Goal: Task Accomplishment & Management: Complete application form

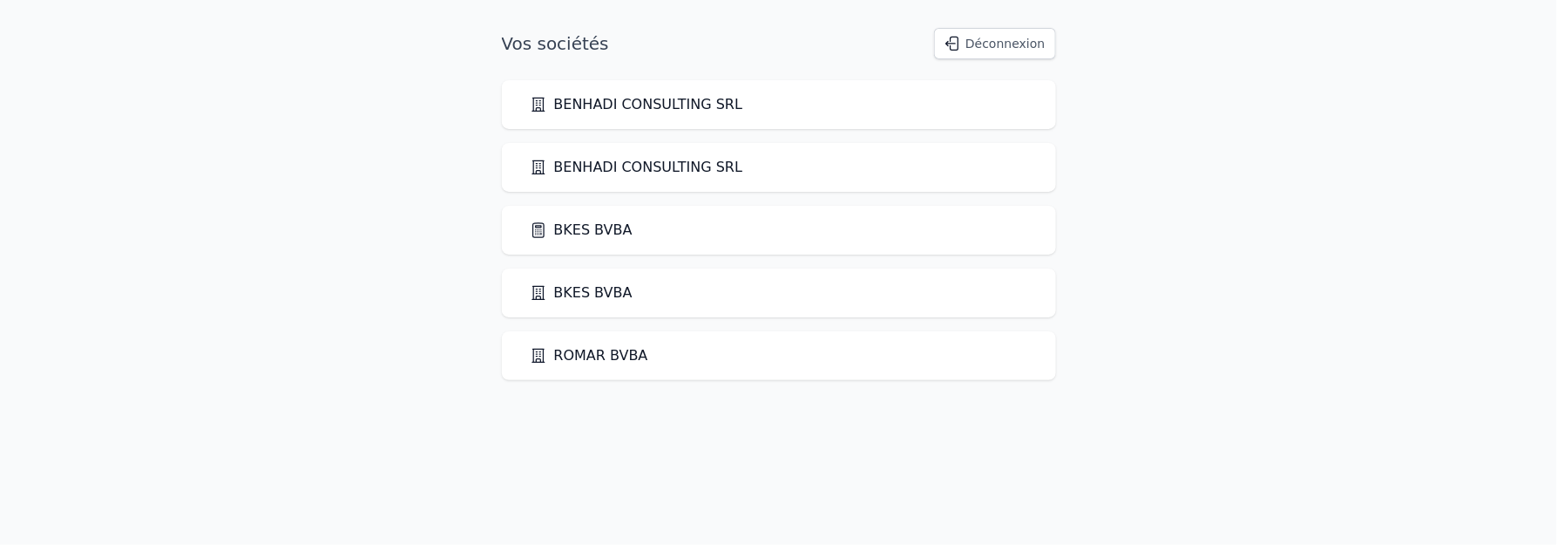
click at [573, 226] on link "BKES BVBA" at bounding box center [581, 230] width 103 height 21
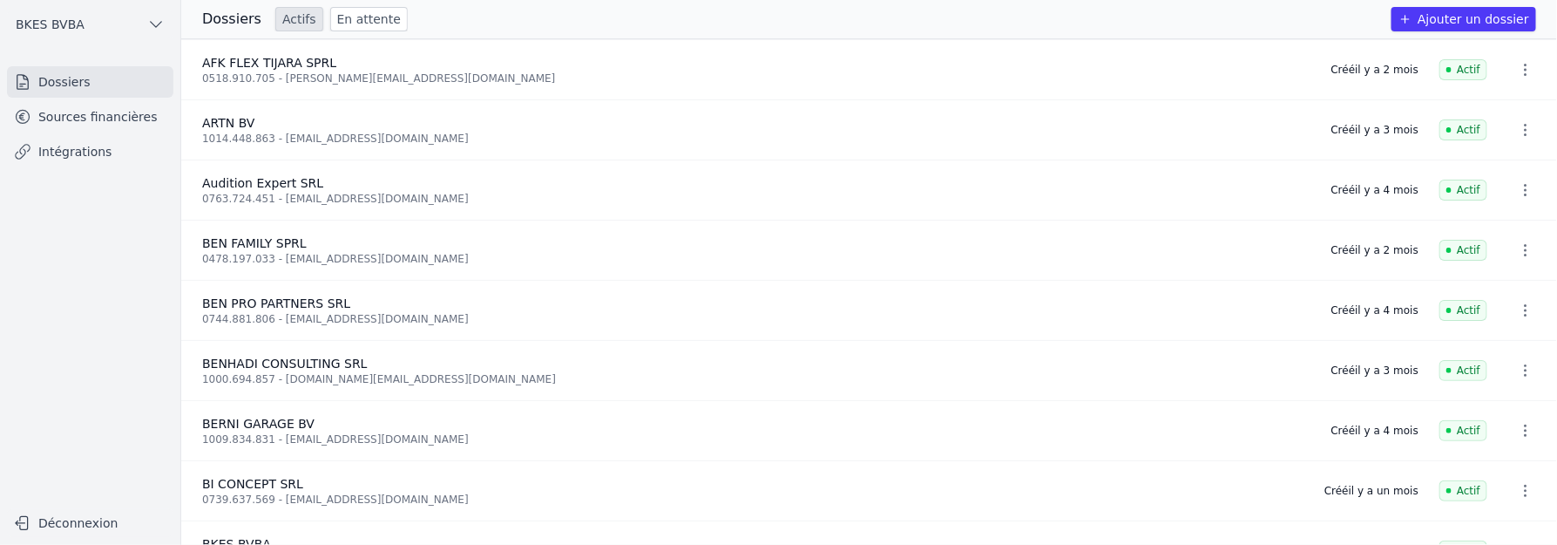
click at [85, 116] on link "Sources financières" at bounding box center [90, 116] width 166 height 31
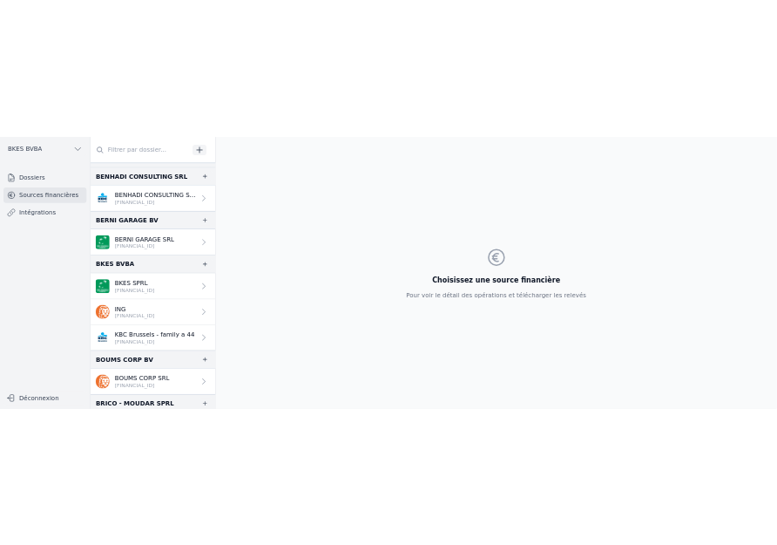
scroll to position [396, 0]
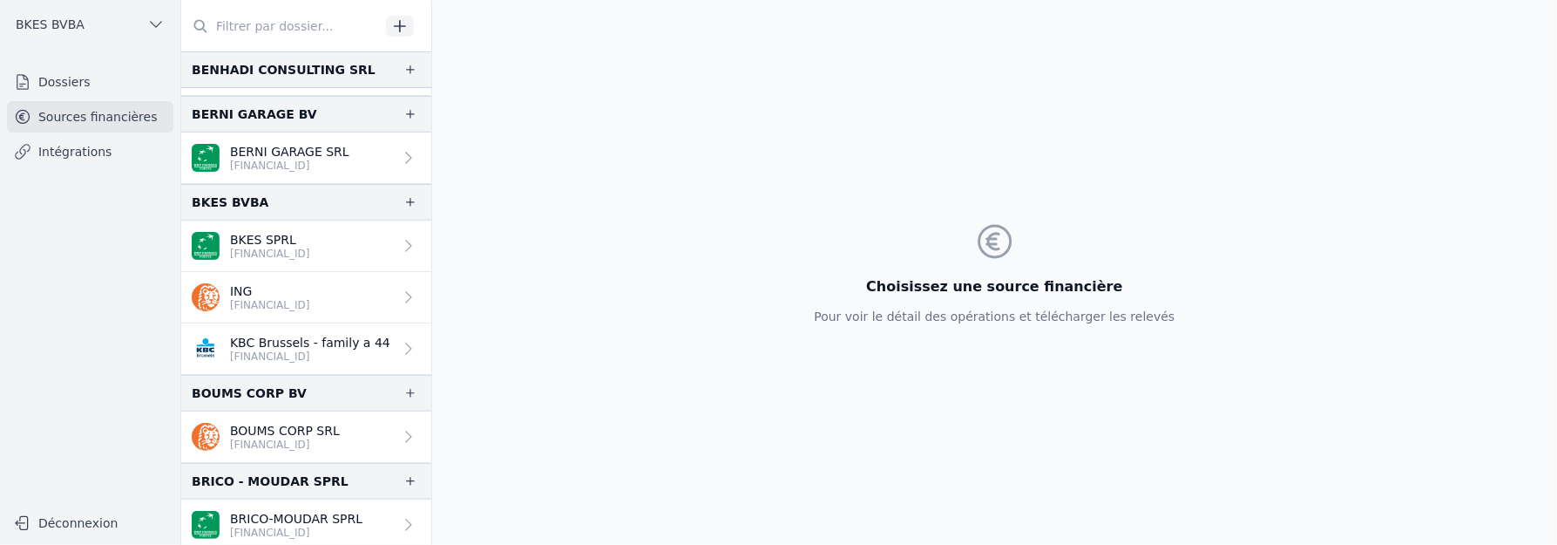
click at [403, 195] on icon "button" at bounding box center [410, 202] width 14 height 14
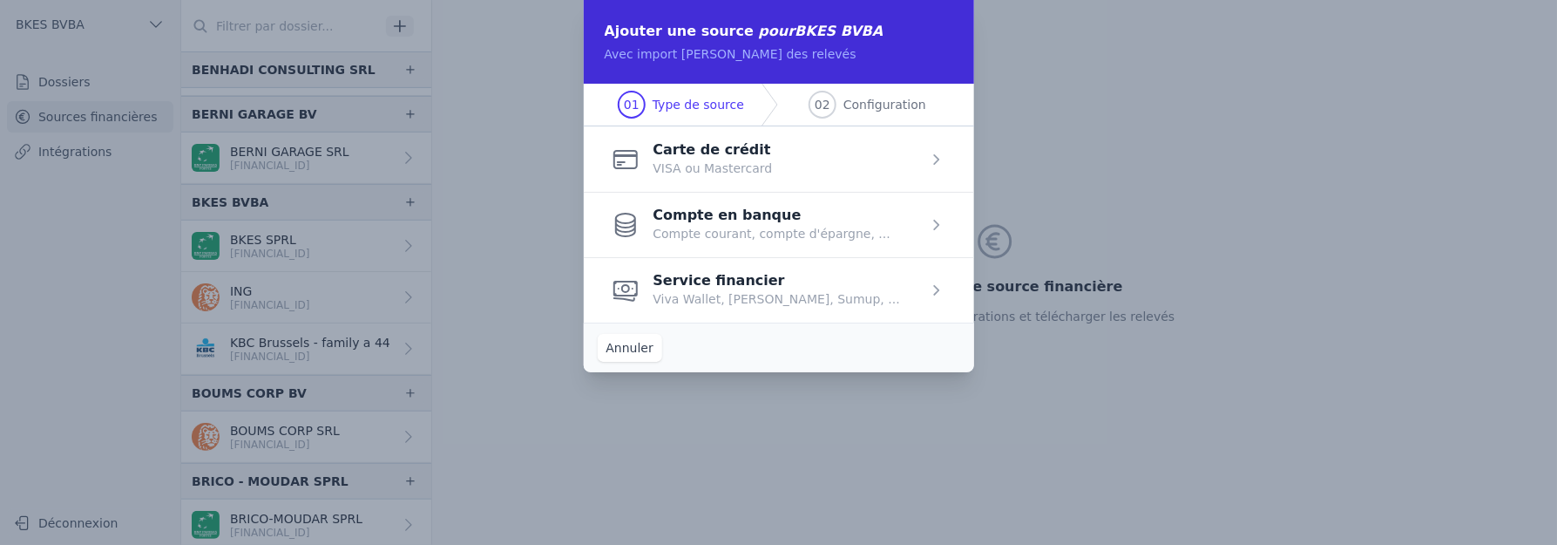
click at [677, 224] on span "button" at bounding box center [779, 224] width 390 height 65
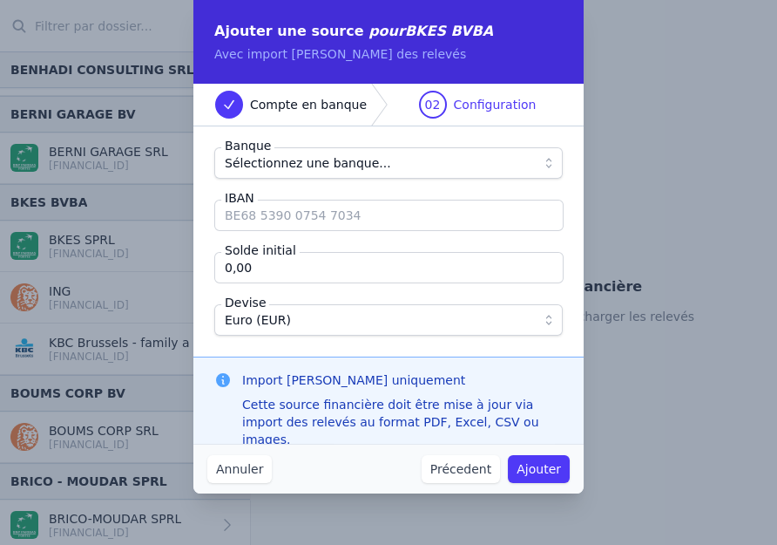
click at [270, 146] on div "Banque Sélectionnez une banque... IBAN Solde initial 0,00 Devise Euro (EUR)" at bounding box center [388, 241] width 390 height 230
click at [264, 161] on span "Sélectionnez une banque..." at bounding box center [308, 163] width 166 height 21
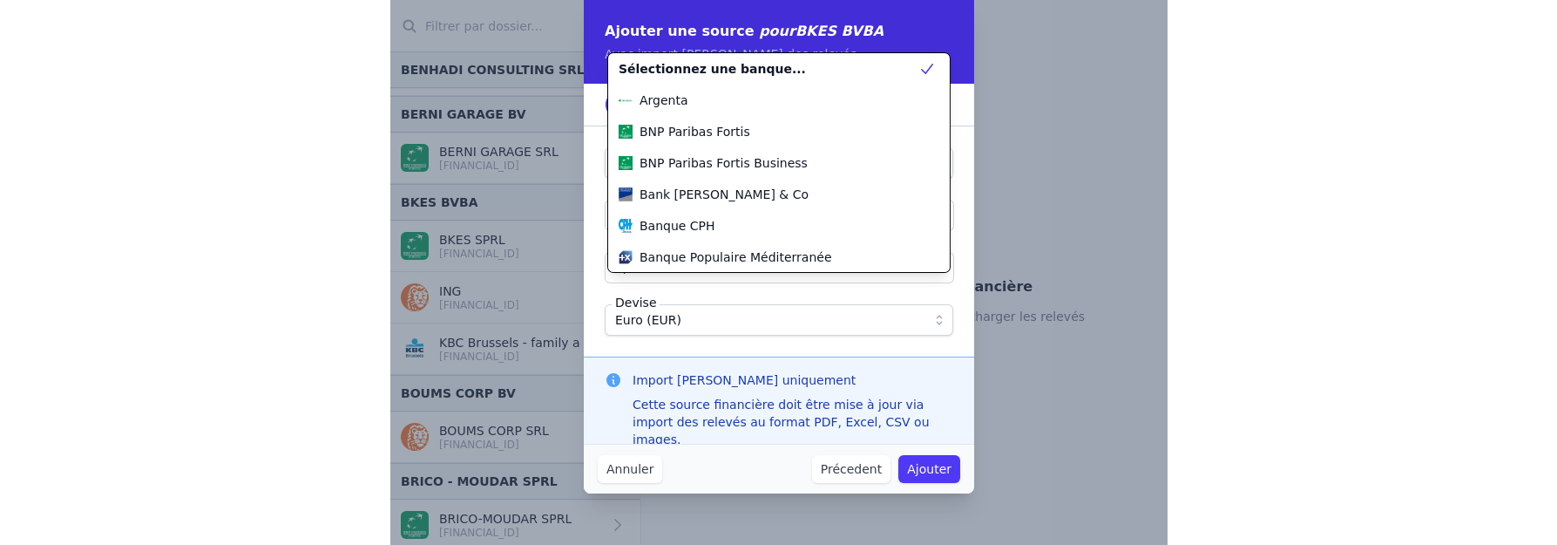
scroll to position [564, 0]
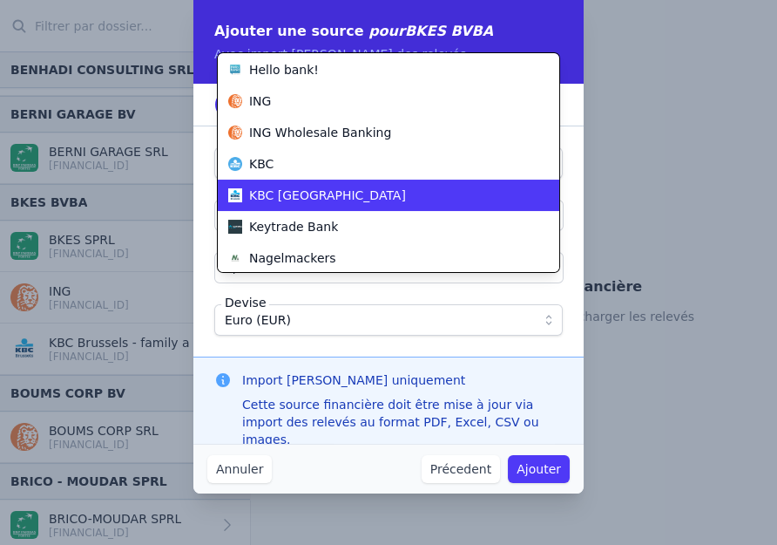
click at [266, 186] on span "KBC [GEOGRAPHIC_DATA]" at bounding box center [327, 194] width 157 height 17
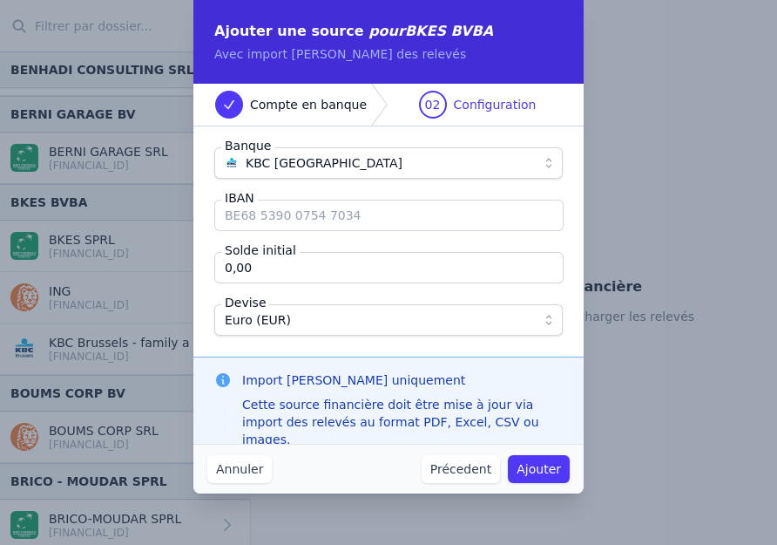
click at [265, 204] on input "IBAN" at bounding box center [388, 215] width 349 height 31
type input "[FINANCIAL_ID]"
type input "12 144,63"
click at [519, 466] on button "Ajouter" at bounding box center [539, 469] width 62 height 28
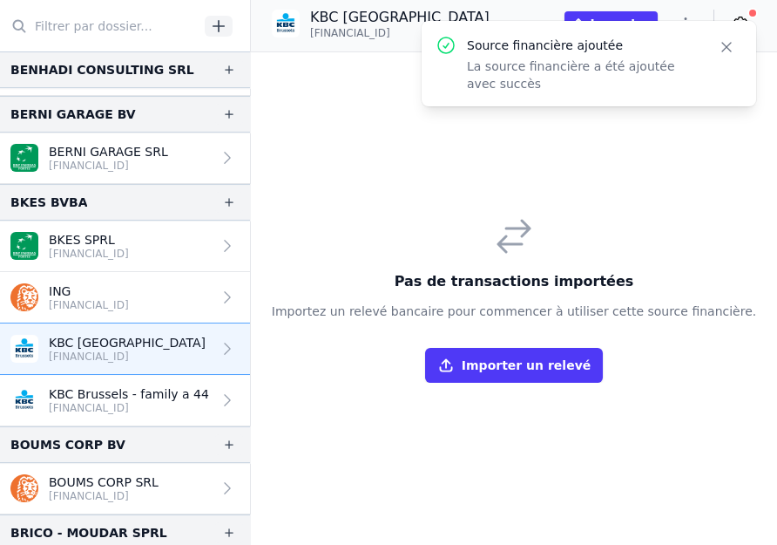
click at [455, 355] on button "Importer un relevé" at bounding box center [514, 365] width 178 height 35
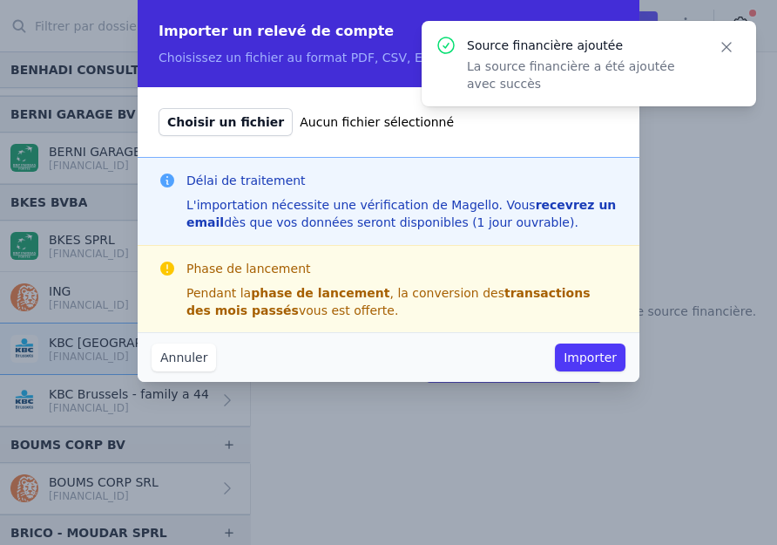
click at [215, 114] on span "Choisir un fichier" at bounding box center [226, 122] width 134 height 28
click at [159, 108] on input "Choisir un fichier Aucun fichier sélectionné" at bounding box center [158, 107] width 1 height 1
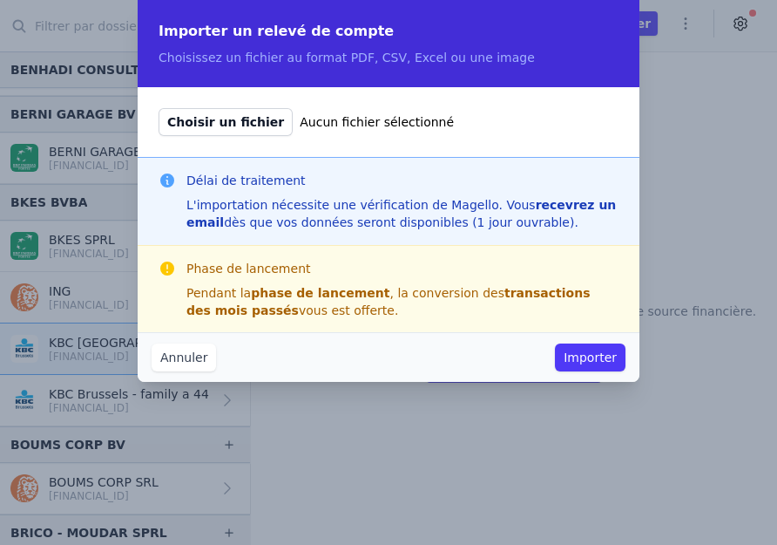
type input "C:\fakepath\export_BE80733062201177_20250929_1337.csv"
click at [605, 356] on button "Importer" at bounding box center [590, 357] width 71 height 28
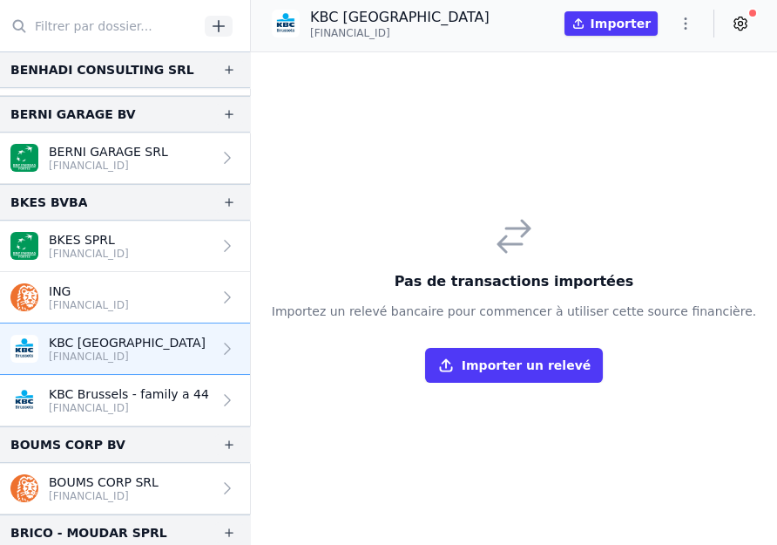
click at [140, 334] on p "KBC [GEOGRAPHIC_DATA]" at bounding box center [127, 342] width 157 height 17
click at [219, 340] on icon at bounding box center [227, 348] width 17 height 17
click at [220, 340] on icon at bounding box center [227, 348] width 17 height 17
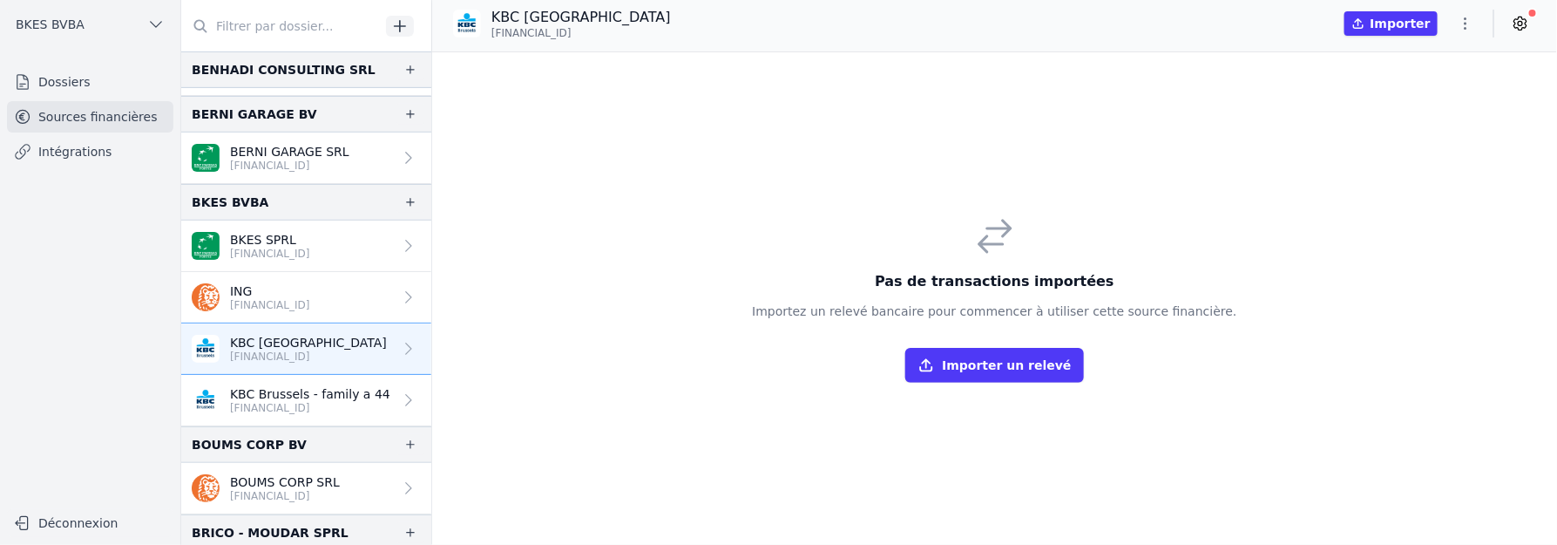
click at [400, 340] on icon at bounding box center [408, 348] width 17 height 17
click at [405, 340] on icon at bounding box center [408, 348] width 17 height 17
click at [289, 336] on p "KBC [GEOGRAPHIC_DATA]" at bounding box center [308, 342] width 157 height 17
click at [1469, 20] on icon "button" at bounding box center [1465, 23] width 17 height 17
click at [1429, 56] on button "Renommer" at bounding box center [1424, 60] width 125 height 32
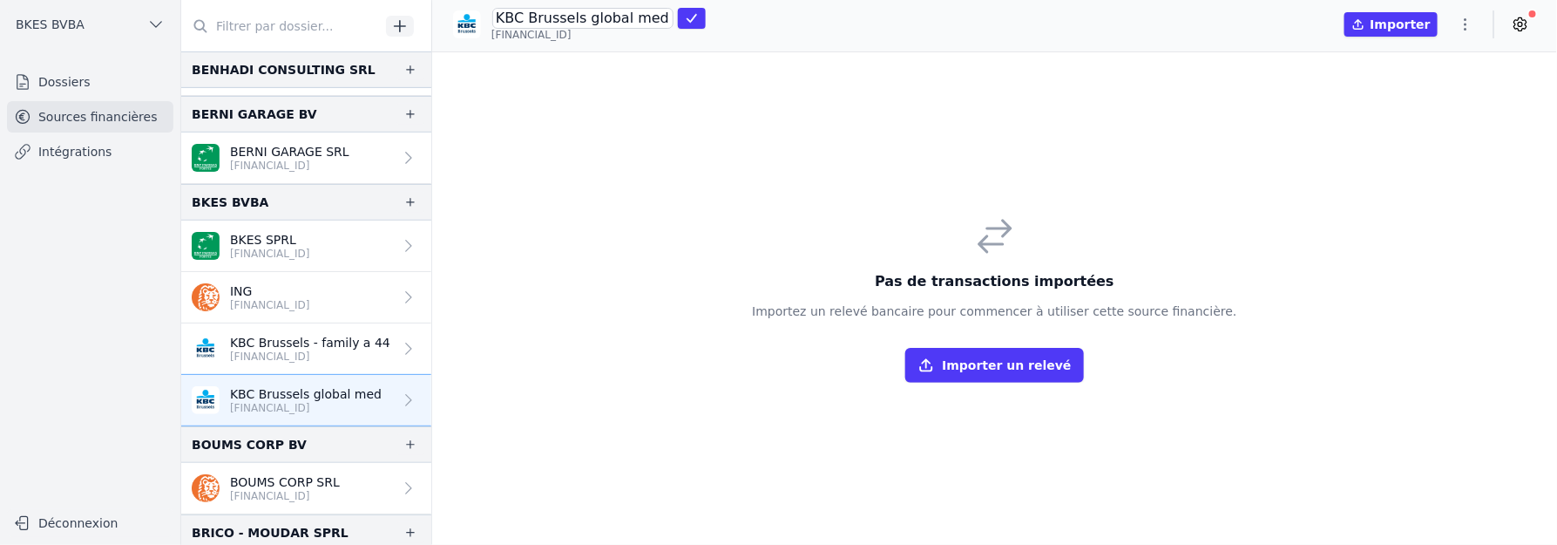
type input "KBC Brussels global med"
click at [685, 15] on icon "submit" at bounding box center [692, 18] width 14 height 14
click at [934, 17] on div "KBC Brussels global med BE80 7330 6220 1177 Importer" at bounding box center [994, 23] width 1125 height 33
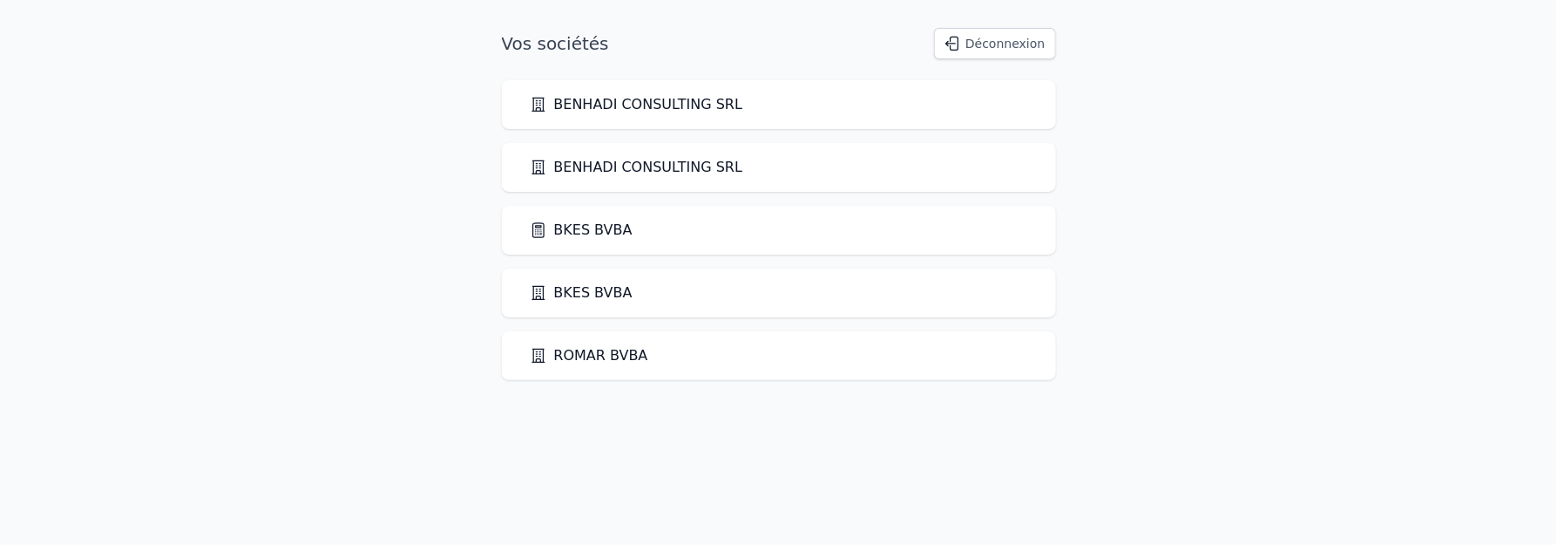
click at [572, 224] on link "BKES BVBA" at bounding box center [581, 230] width 103 height 21
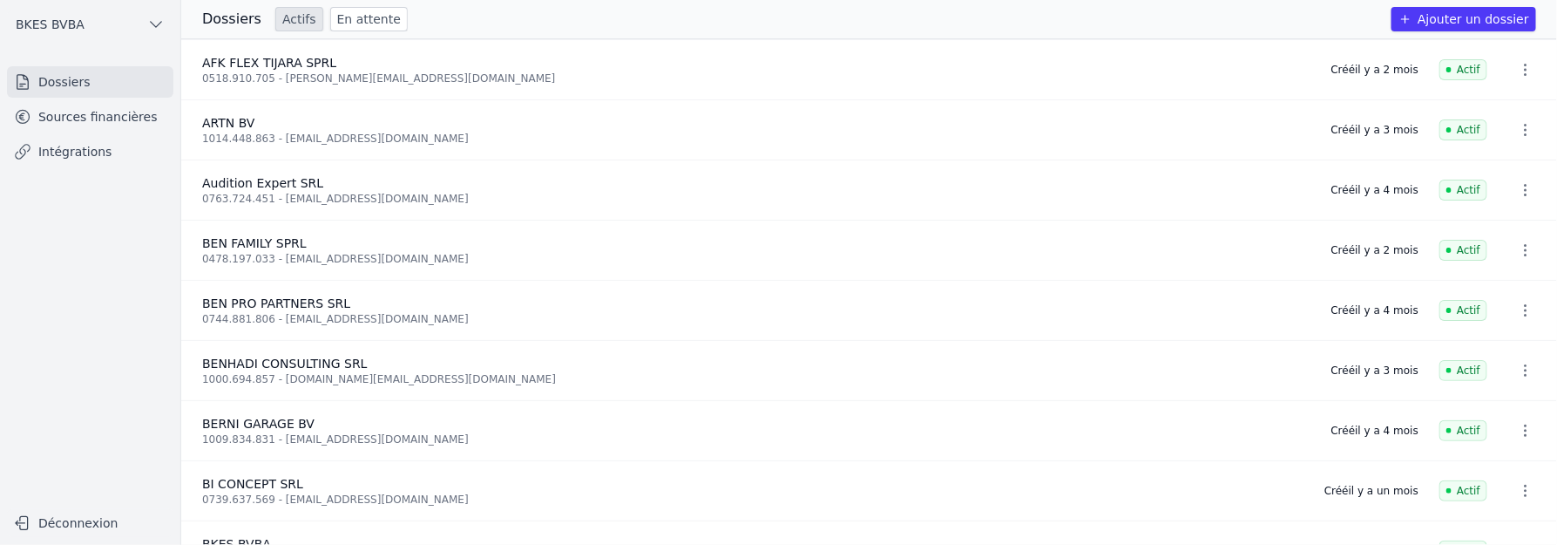
click at [122, 117] on link "Sources financières" at bounding box center [90, 116] width 166 height 31
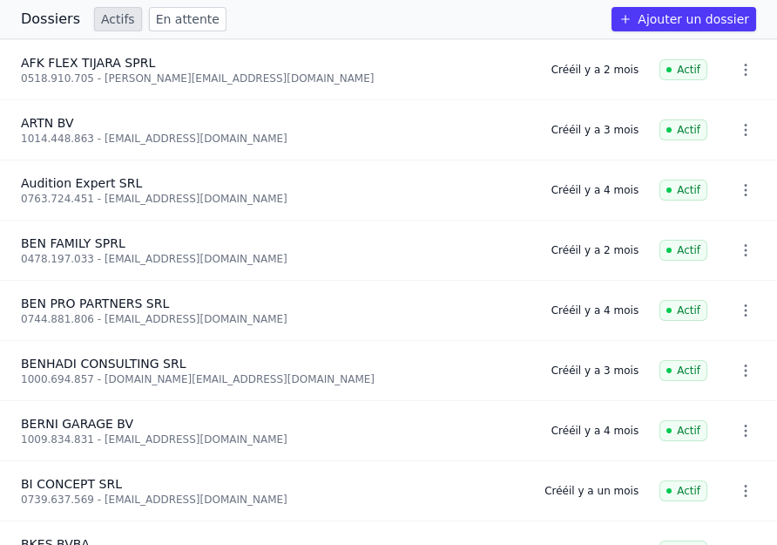
scroll to position [78, 0]
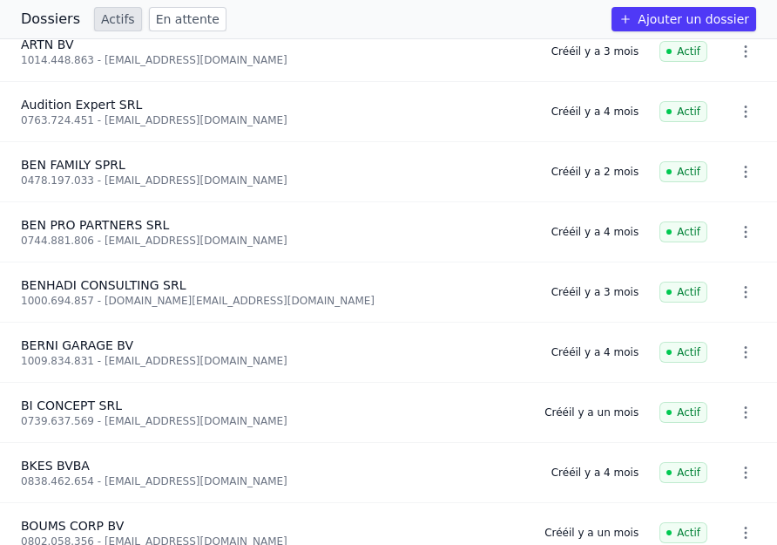
click at [738, 410] on icon "button" at bounding box center [745, 411] width 17 height 17
click at [94, 407] on div at bounding box center [388, 272] width 777 height 545
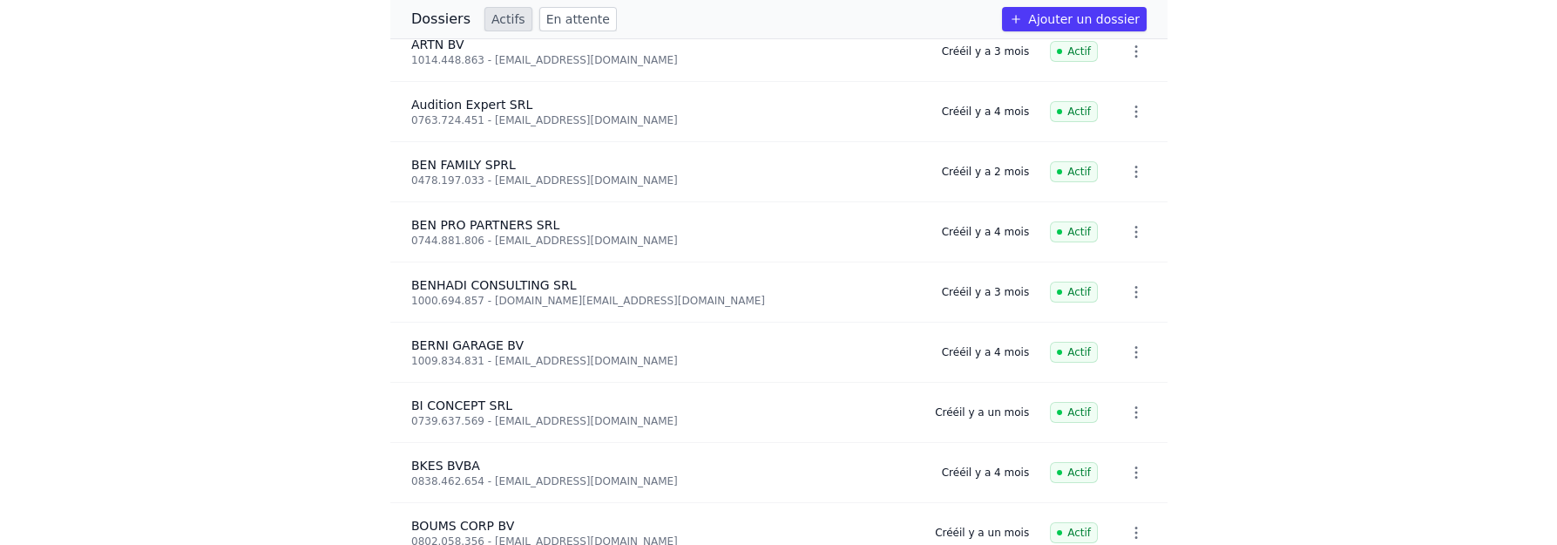
scroll to position [0, 0]
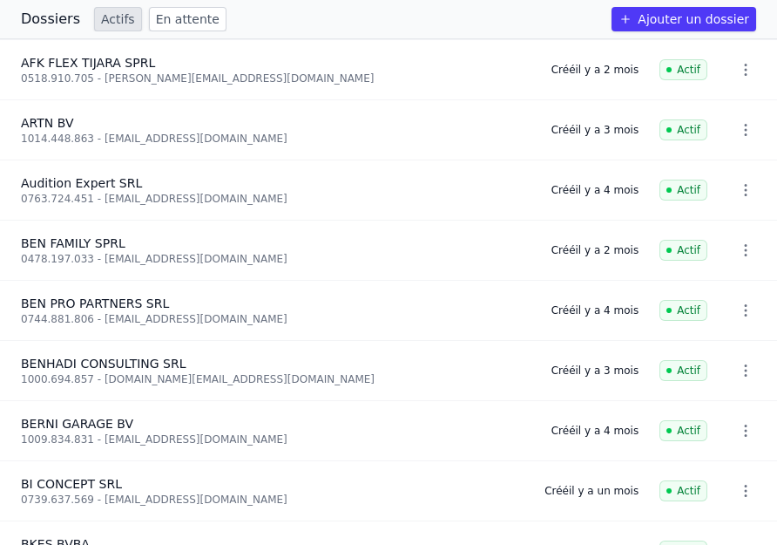
click at [42, 20] on h3 "Dossiers" at bounding box center [50, 19] width 59 height 21
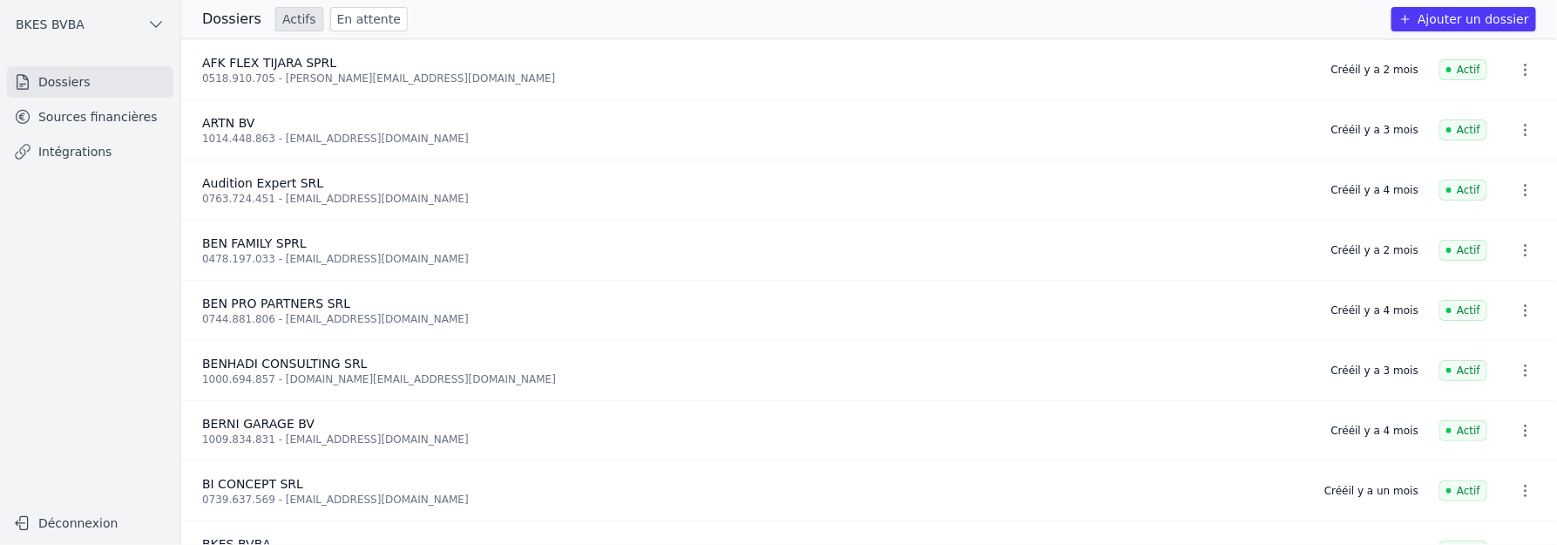
click at [59, 112] on link "Sources financières" at bounding box center [90, 116] width 166 height 31
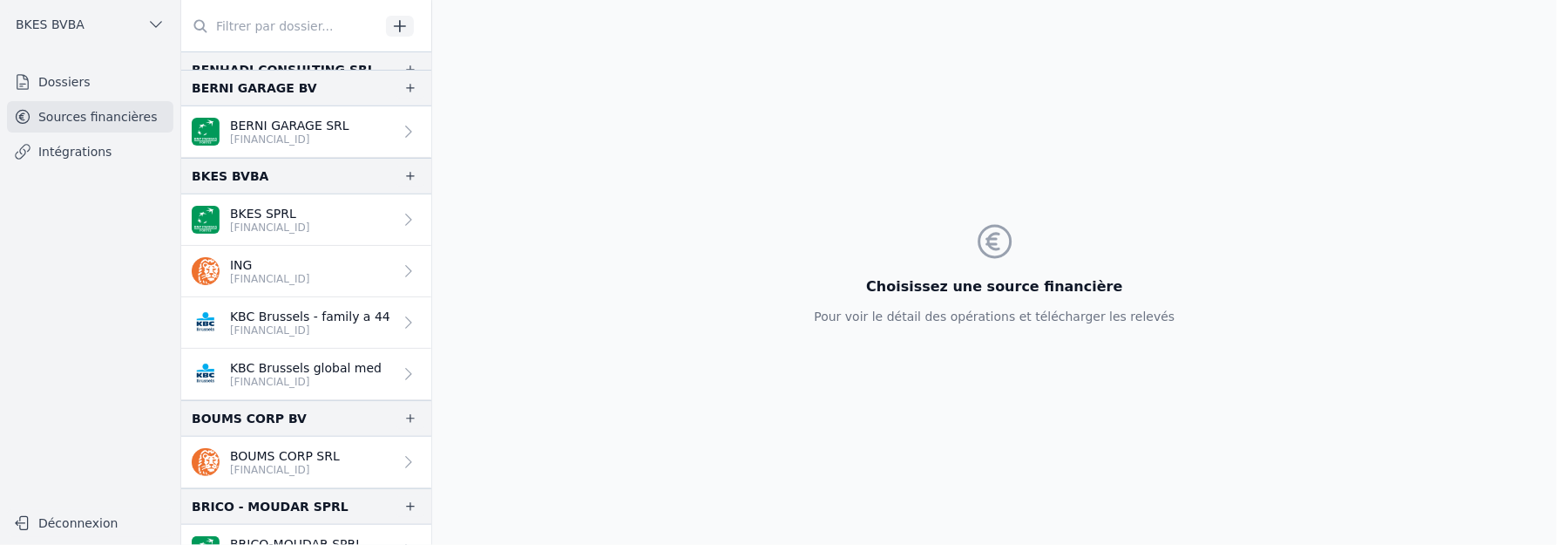
scroll to position [528, 0]
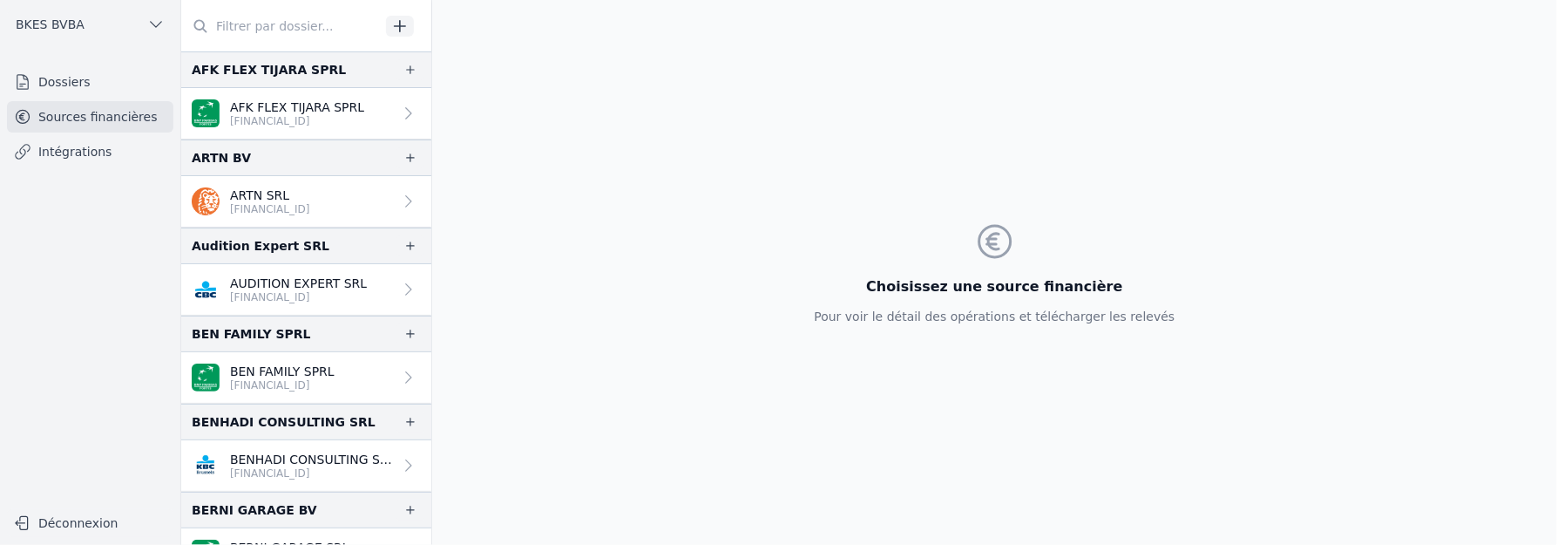
click at [93, 112] on link "Sources financières" at bounding box center [90, 116] width 166 height 31
click at [85, 77] on link "Dossiers" at bounding box center [90, 81] width 166 height 31
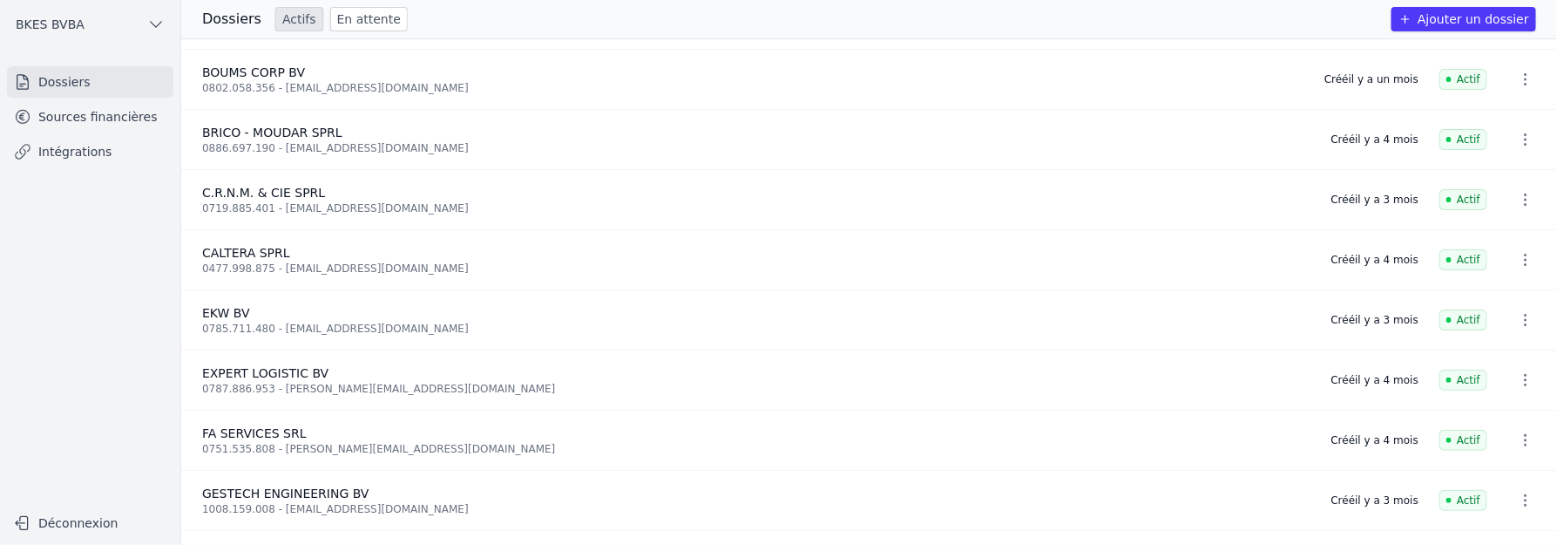
scroll to position [342, 0]
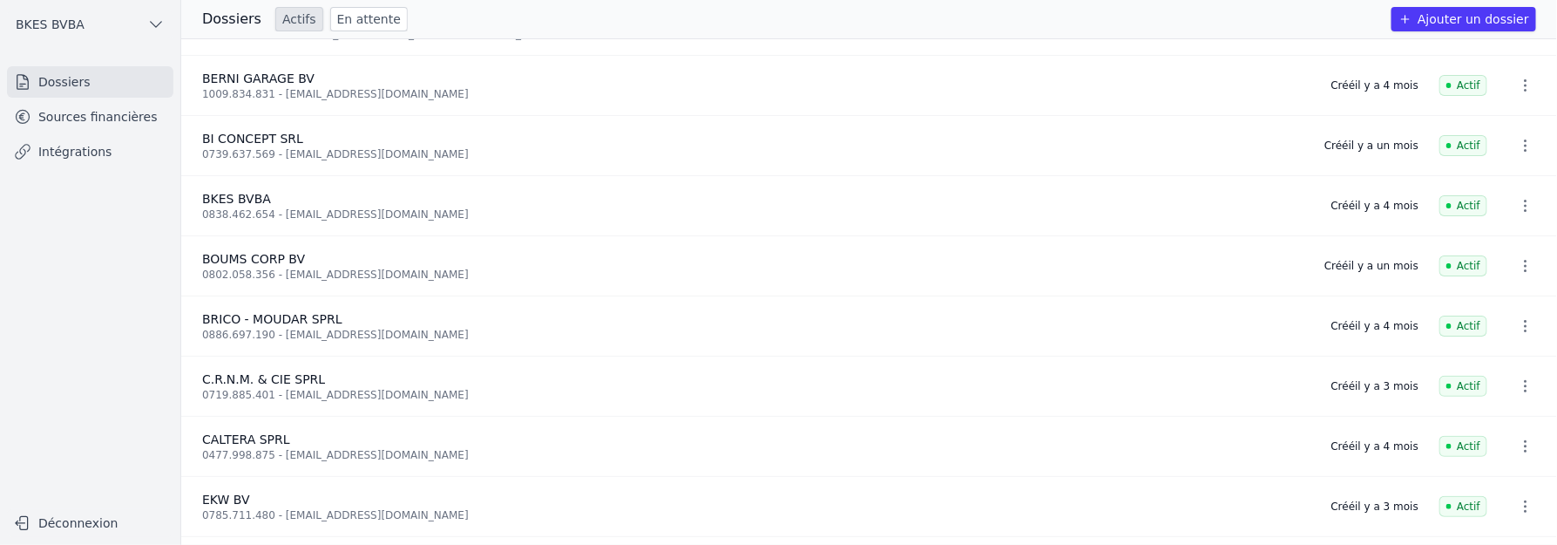
click at [308, 139] on div "BI CONCEPT SRL" at bounding box center [753, 138] width 1102 height 17
click at [1521, 204] on icon "button" at bounding box center [1525, 205] width 17 height 17
click at [242, 13] on div at bounding box center [778, 272] width 1557 height 545
click at [365, 17] on link "En attente" at bounding box center [369, 19] width 78 height 24
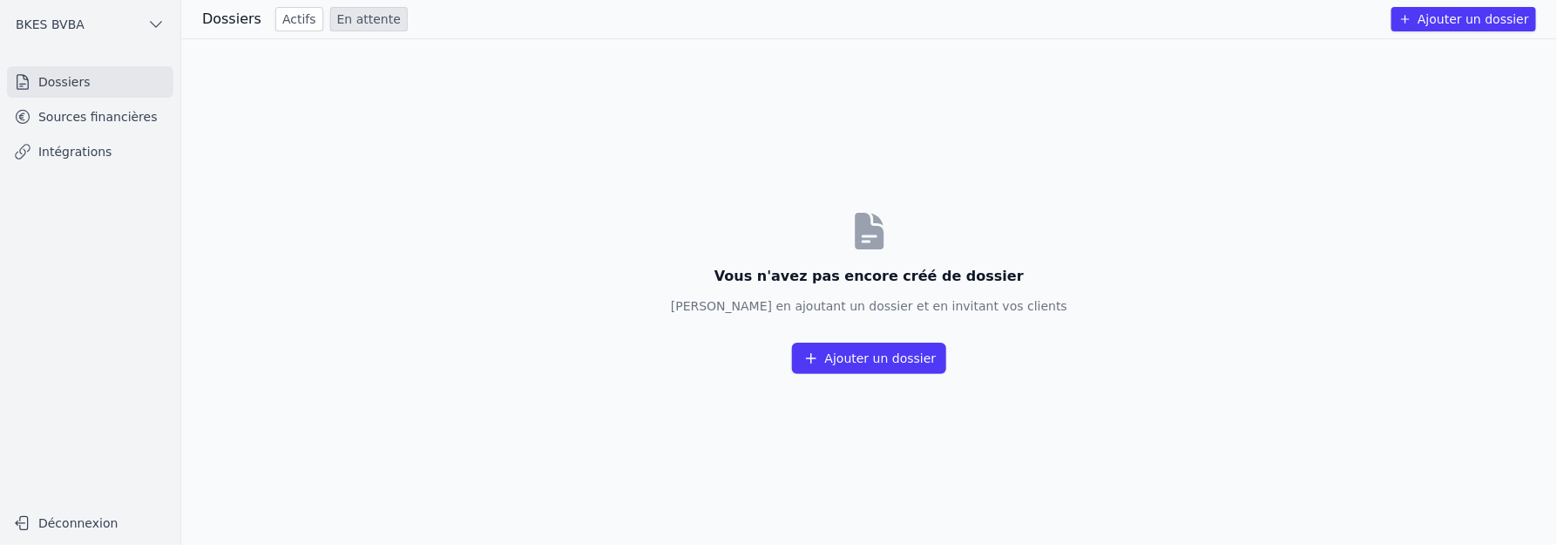
click at [78, 65] on div "BKES BVBA Dossiers Sources financières Intégrations Déconnexion" at bounding box center [90, 272] width 181 height 545
click at [153, 24] on icon "button" at bounding box center [156, 24] width 11 height 5
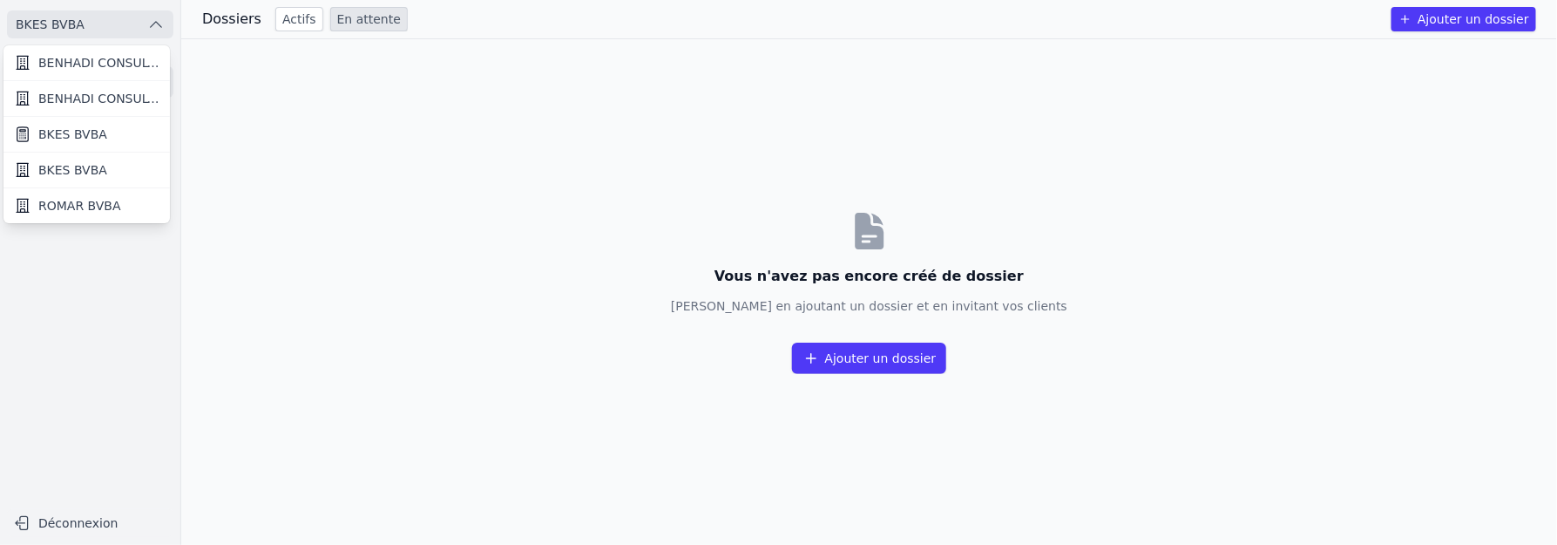
click at [87, 126] on span "BKES BVBA" at bounding box center [72, 133] width 69 height 17
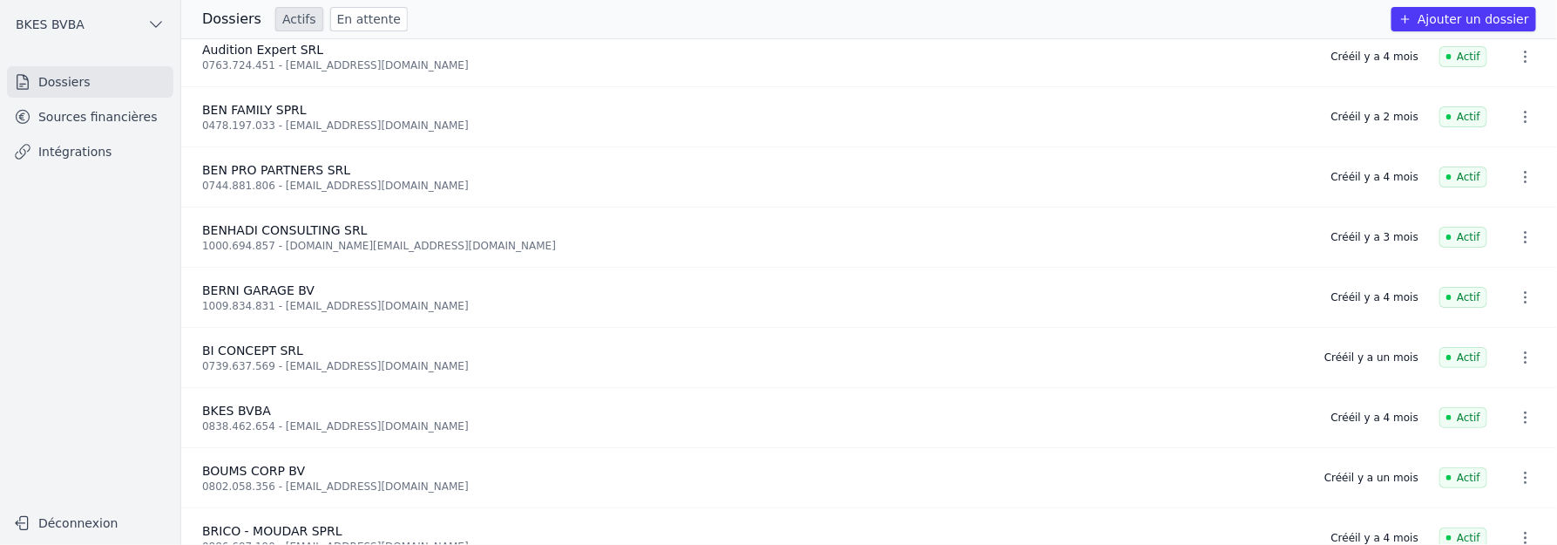
scroll to position [211, 0]
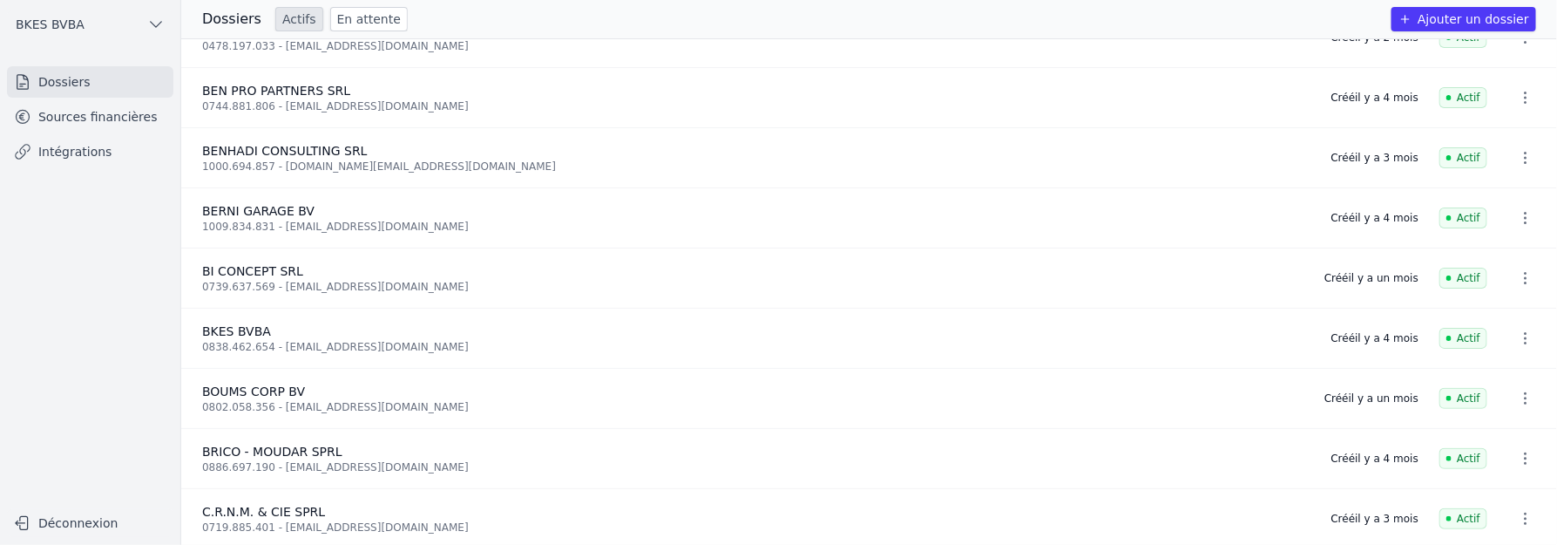
click at [261, 205] on span "BERNI GARAGE BV" at bounding box center [258, 211] width 112 height 14
click at [235, 264] on span "BI CONCEPT SRL" at bounding box center [252, 271] width 101 height 14
click at [1517, 272] on icon "button" at bounding box center [1525, 277] width 17 height 17
click at [75, 119] on div at bounding box center [778, 272] width 1557 height 545
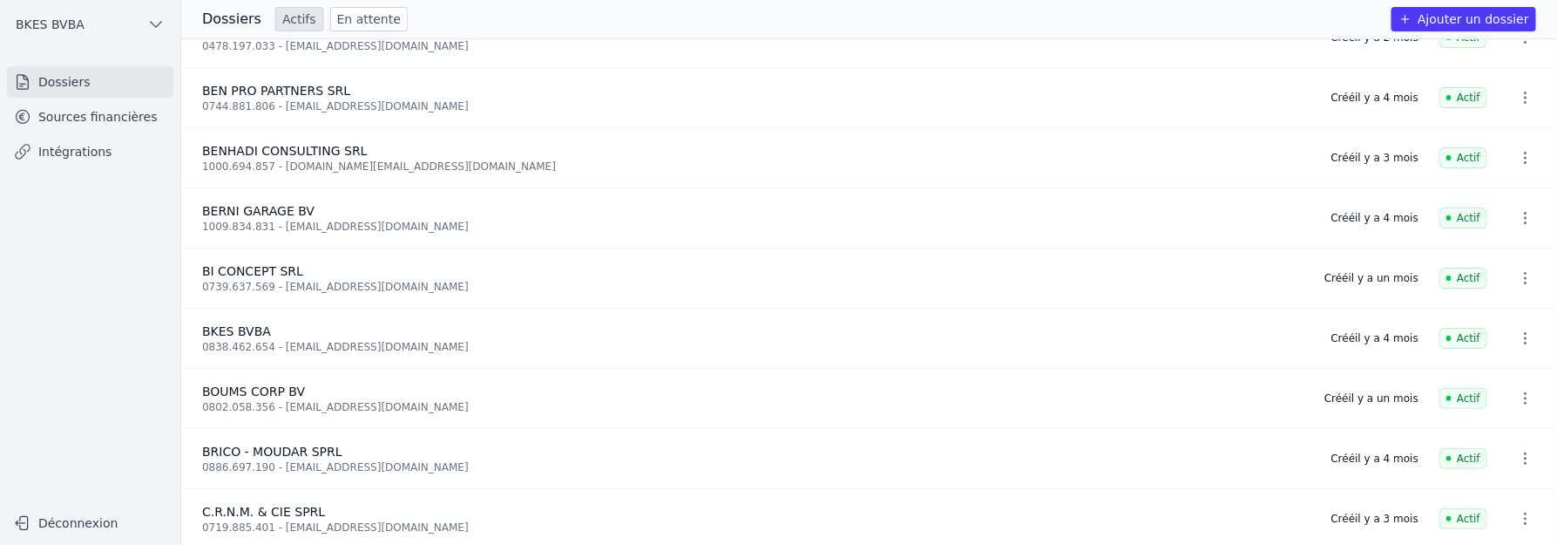
click at [78, 81] on link "Dossiers" at bounding box center [90, 81] width 166 height 31
click at [77, 81] on link "Dossiers" at bounding box center [90, 81] width 166 height 31
click at [73, 146] on link "Intégrations" at bounding box center [90, 151] width 166 height 31
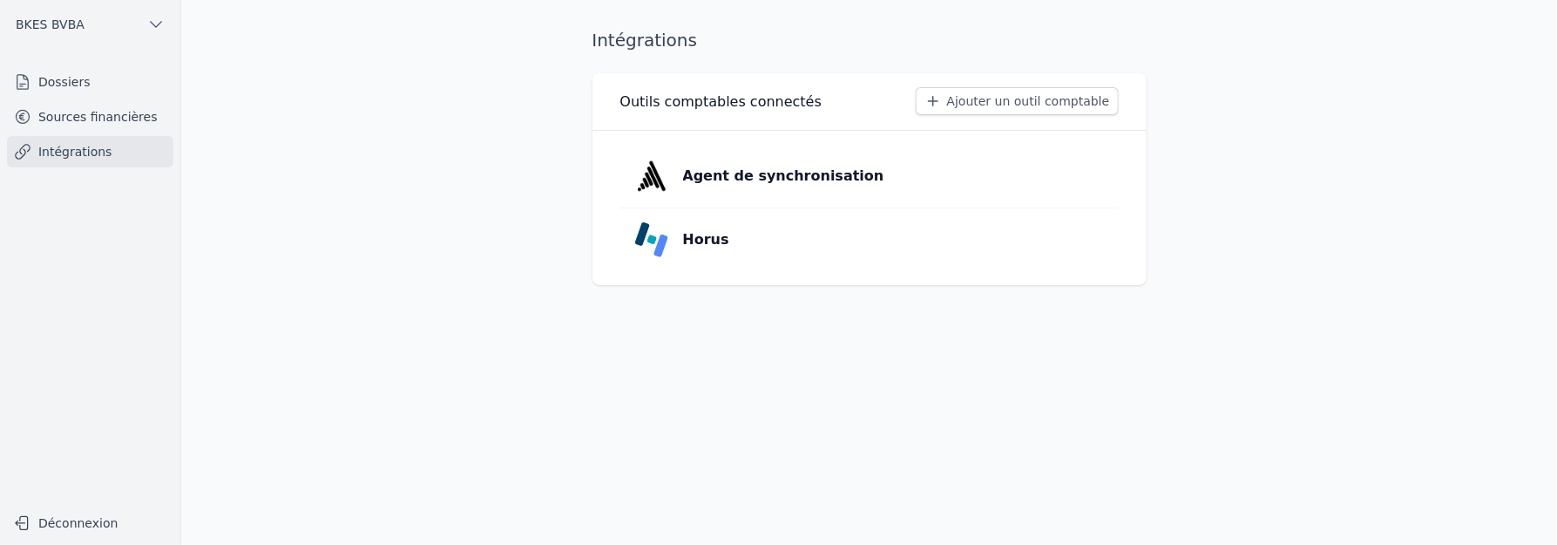
click at [110, 121] on link "Sources financières" at bounding box center [90, 116] width 166 height 31
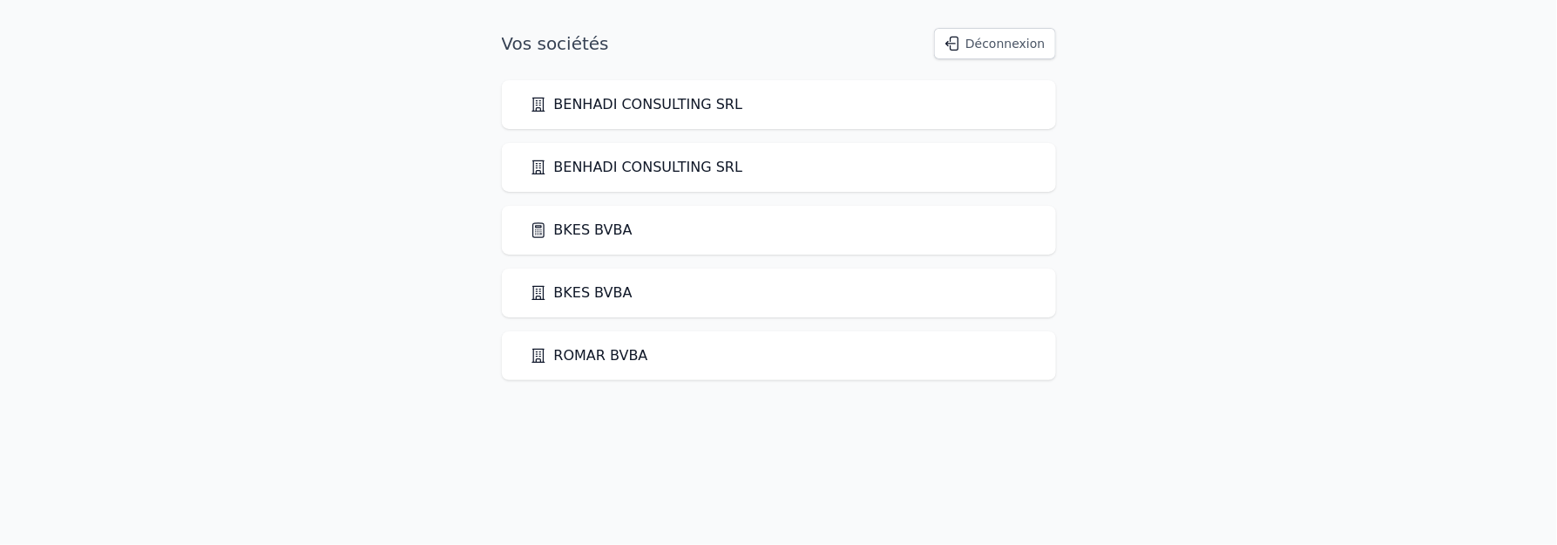
click at [587, 227] on link "BKES BVBA" at bounding box center [581, 230] width 103 height 21
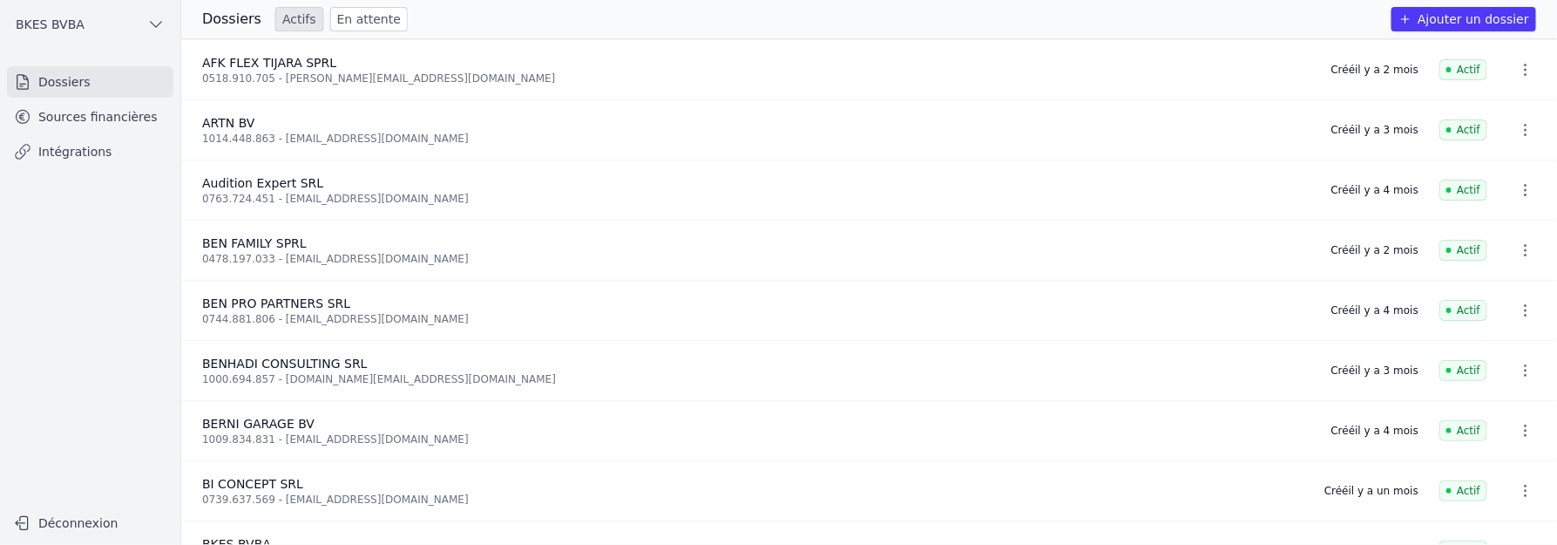
click at [1521, 69] on icon "button" at bounding box center [1525, 69] width 17 height 17
click at [1521, 69] on div at bounding box center [778, 272] width 1557 height 545
click at [71, 78] on link "Dossiers" at bounding box center [90, 81] width 166 height 31
click at [58, 112] on link "Sources financières" at bounding box center [90, 116] width 166 height 31
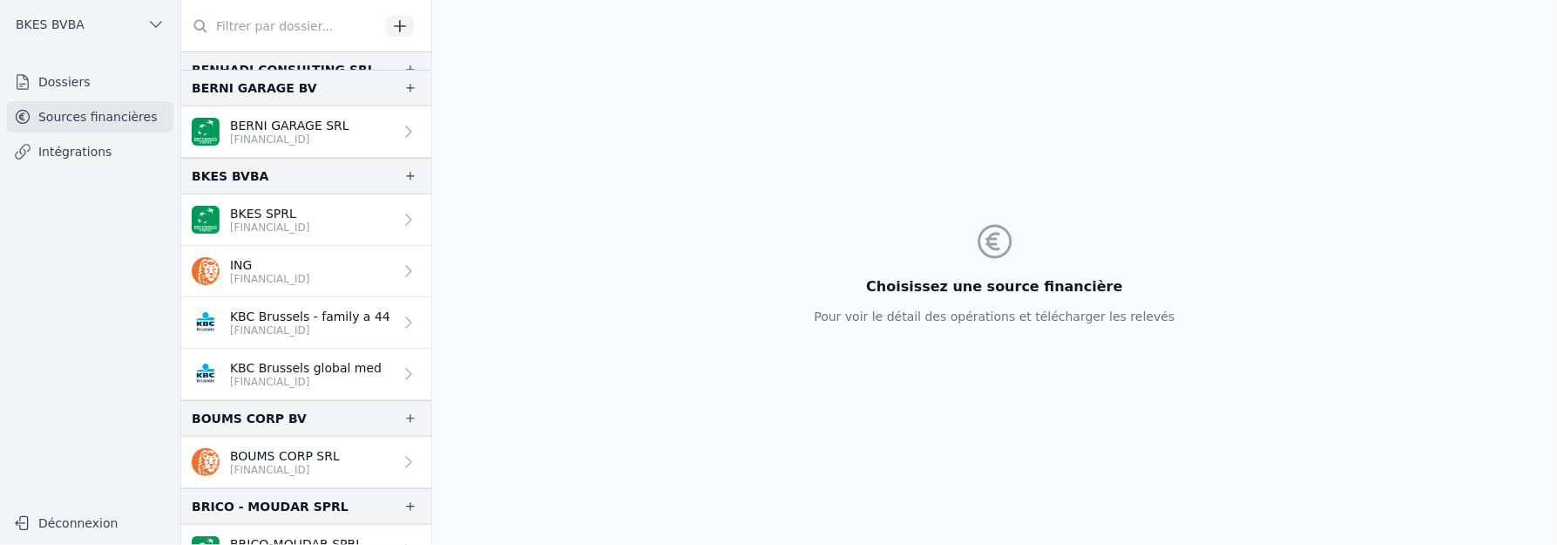
scroll to position [528, 0]
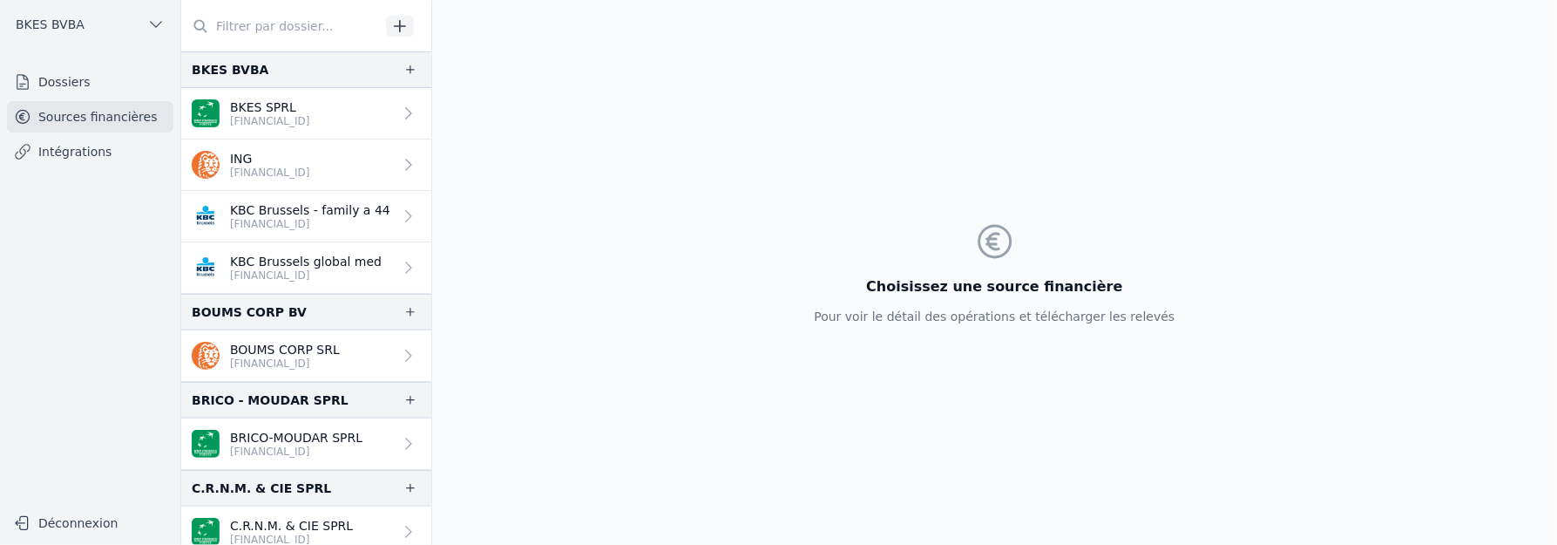
click at [67, 80] on link "Dossiers" at bounding box center [90, 81] width 166 height 31
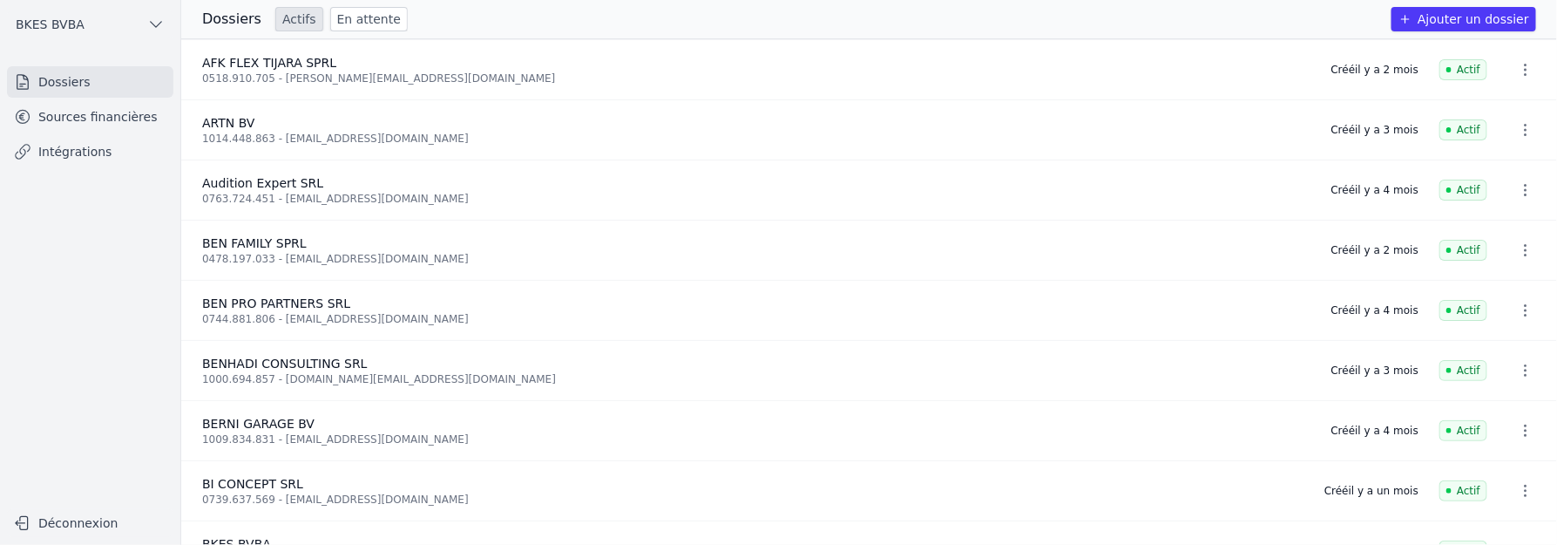
scroll to position [78, 0]
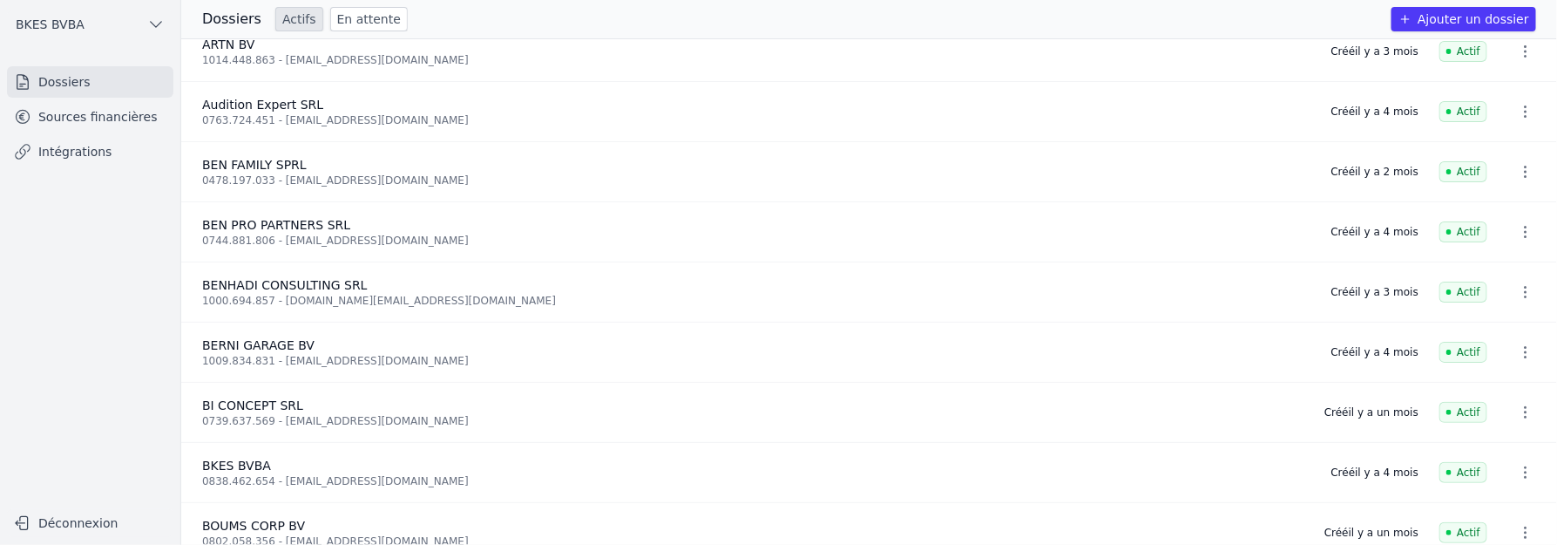
click at [1460, 407] on span "Actif" at bounding box center [1464, 412] width 48 height 21
click at [1400, 405] on div "Créé il y a un mois" at bounding box center [1372, 412] width 94 height 14
click at [1517, 406] on icon "button" at bounding box center [1525, 411] width 17 height 17
click at [1519, 406] on div at bounding box center [778, 272] width 1557 height 545
click at [1518, 406] on icon "button" at bounding box center [1525, 411] width 17 height 17
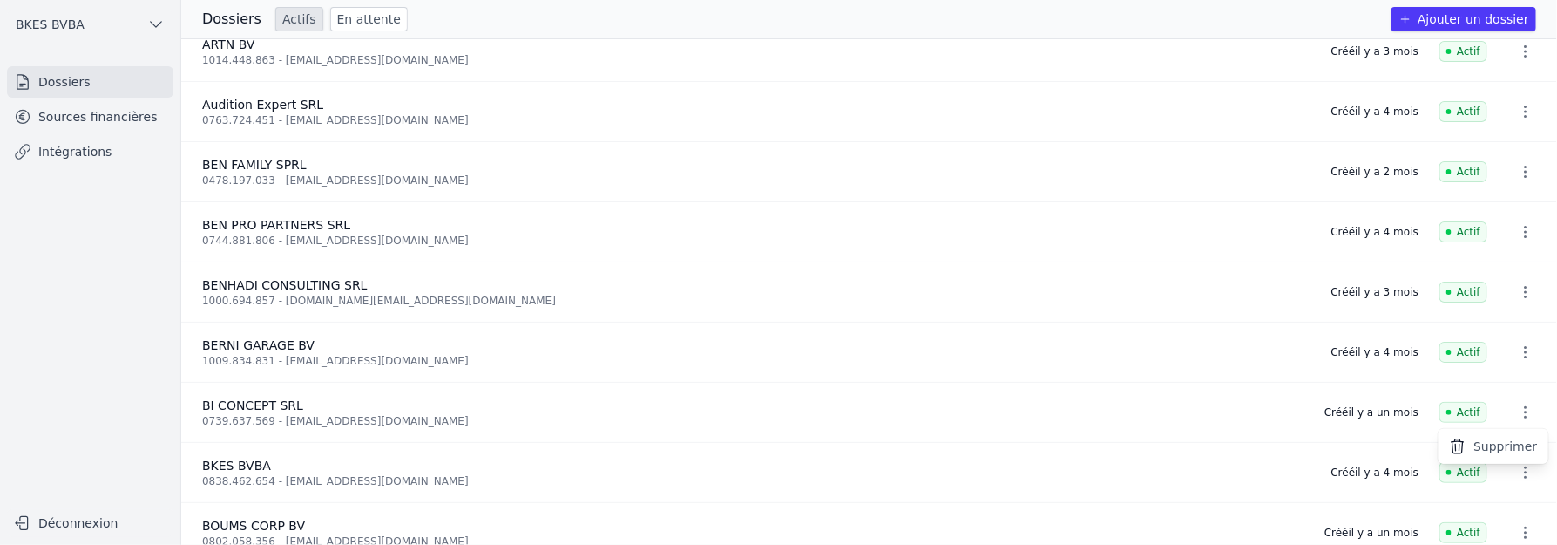
click at [1457, 17] on div at bounding box center [778, 272] width 1557 height 545
click at [1455, 17] on button "Ajouter un dossier" at bounding box center [1464, 19] width 145 height 24
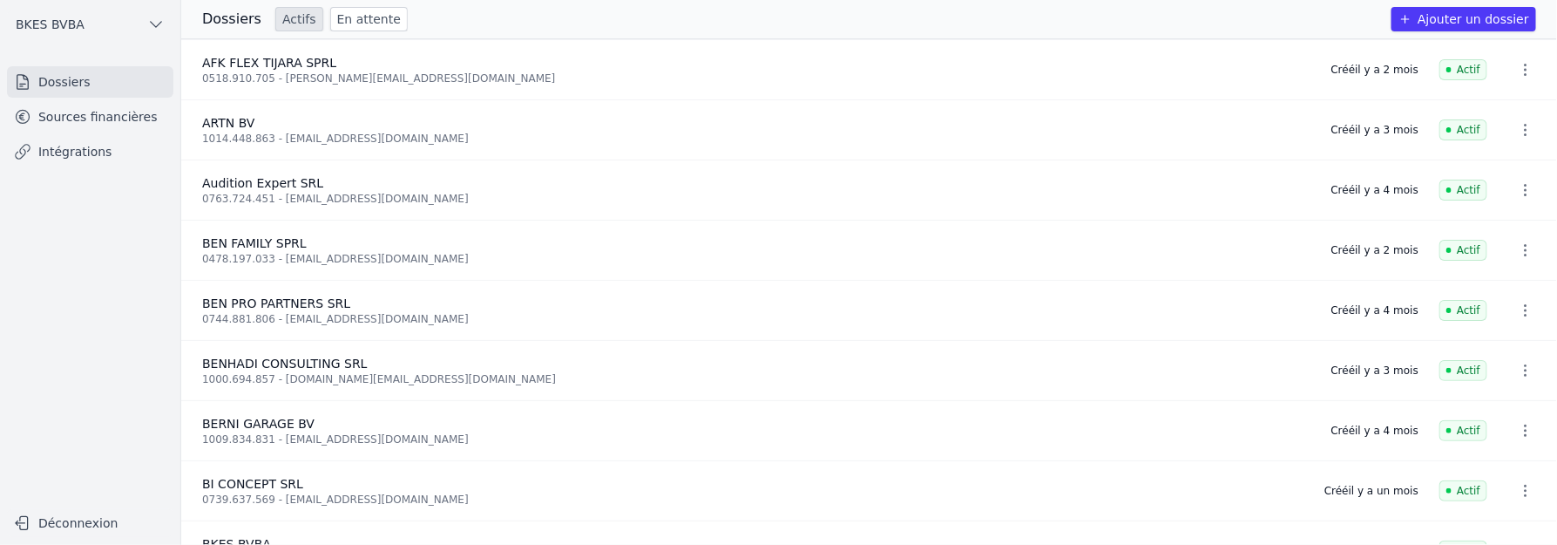
scroll to position [105, 0]
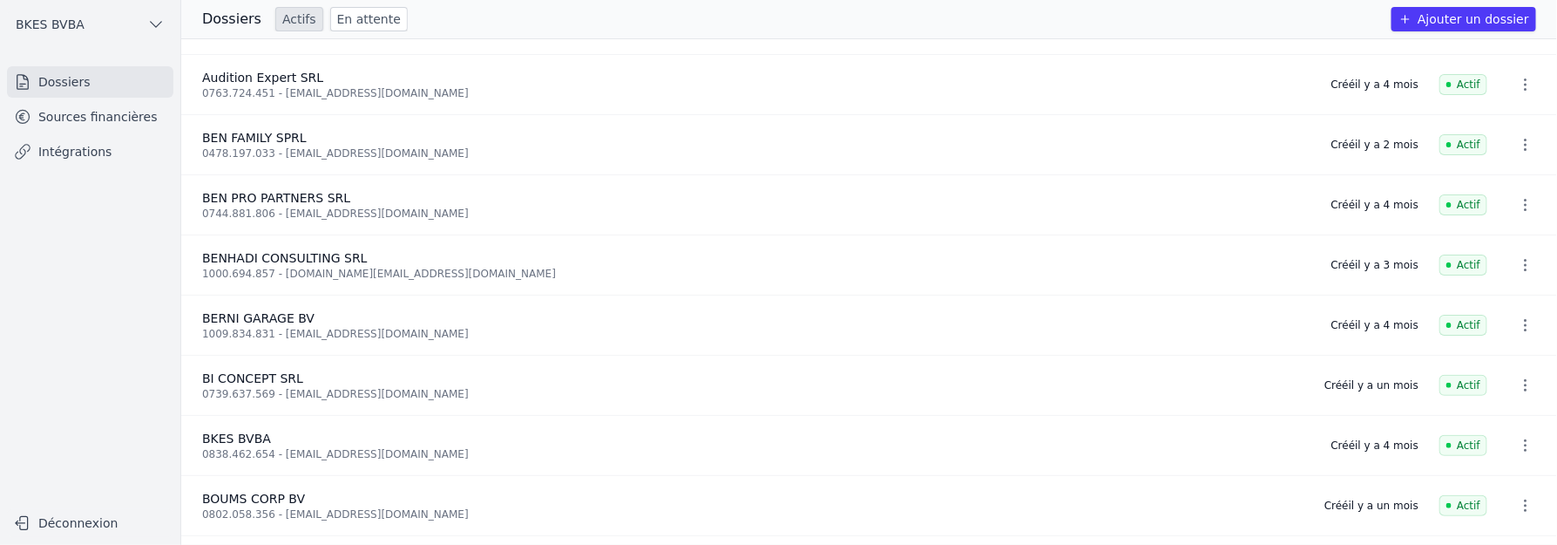
click at [370, 24] on link "En attente" at bounding box center [369, 19] width 78 height 24
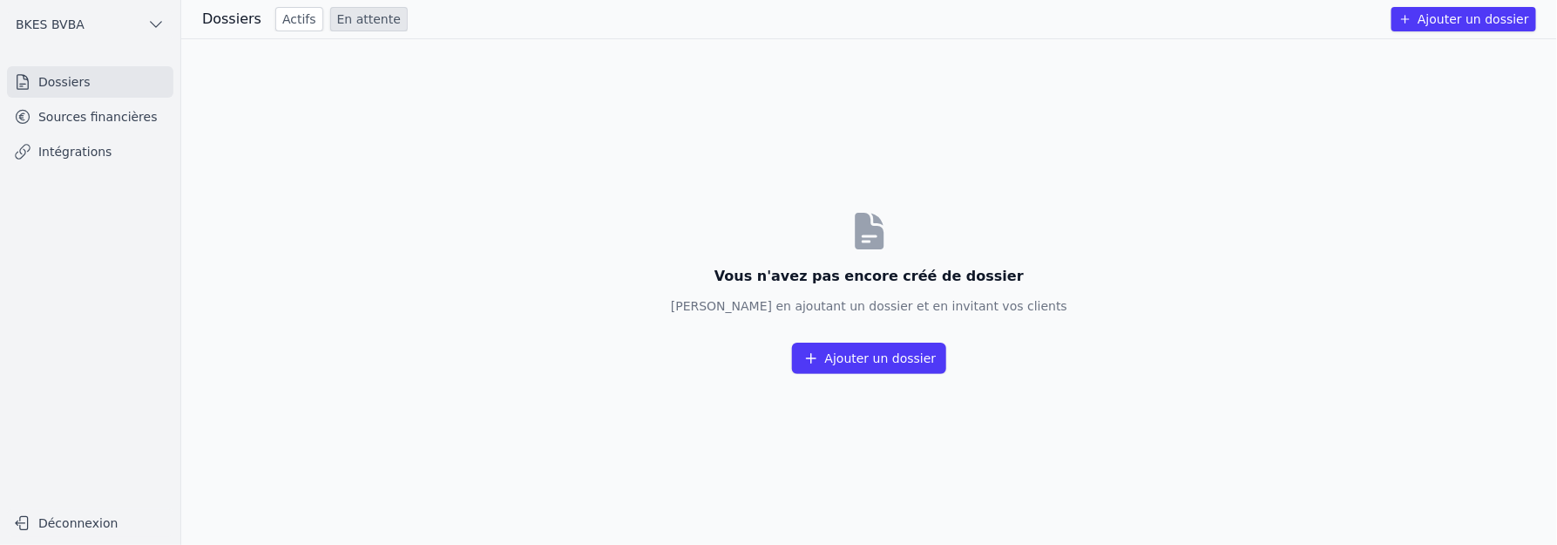
click at [241, 22] on h3 "Dossiers" at bounding box center [231, 19] width 59 height 21
click at [85, 113] on link "Sources financières" at bounding box center [90, 116] width 166 height 31
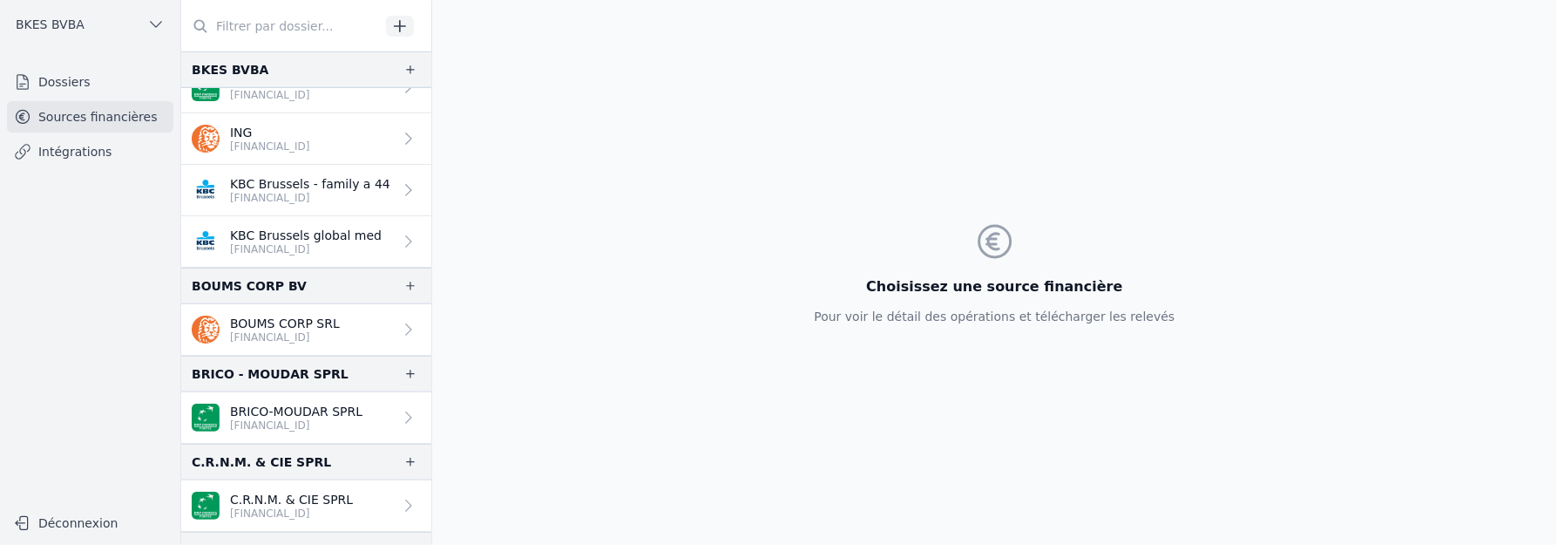
scroll to position [687, 0]
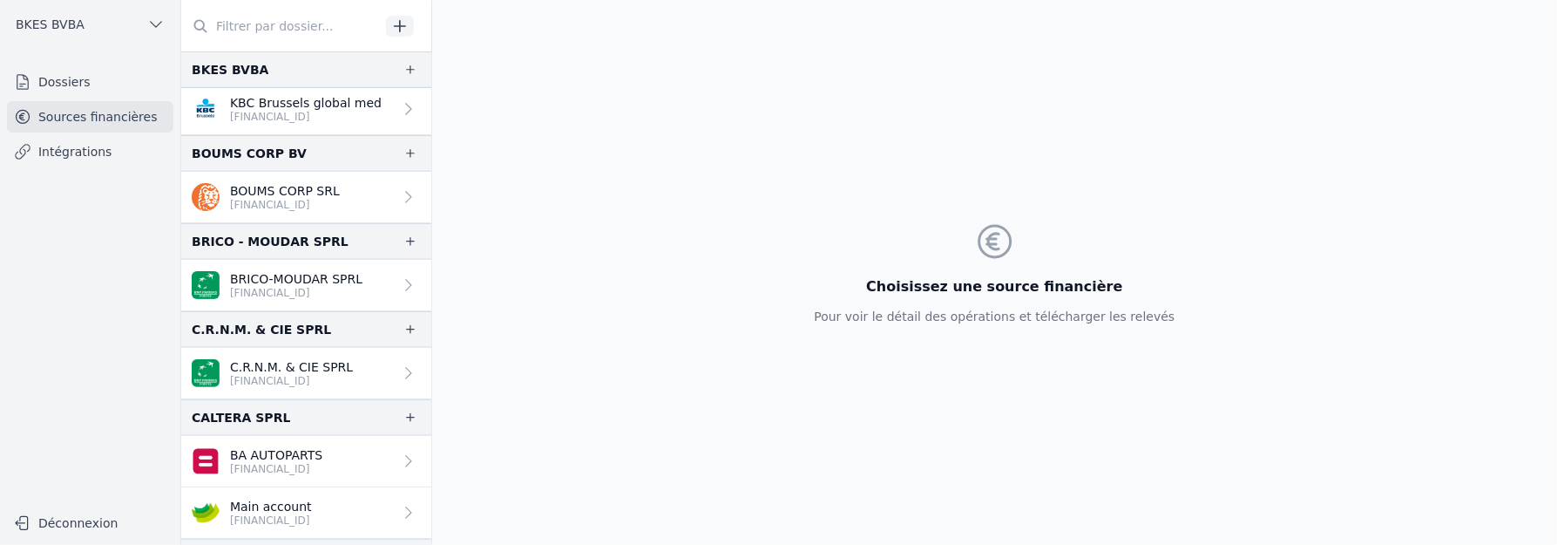
click at [61, 80] on link "Dossiers" at bounding box center [90, 81] width 166 height 31
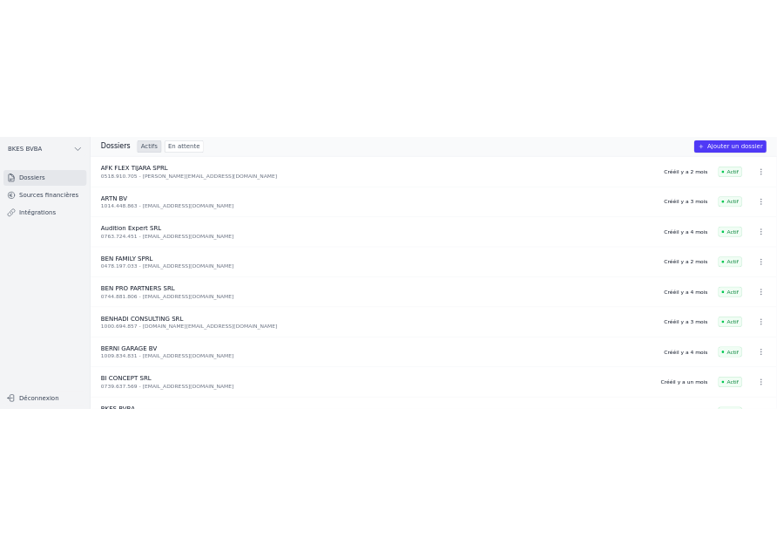
scroll to position [52, 0]
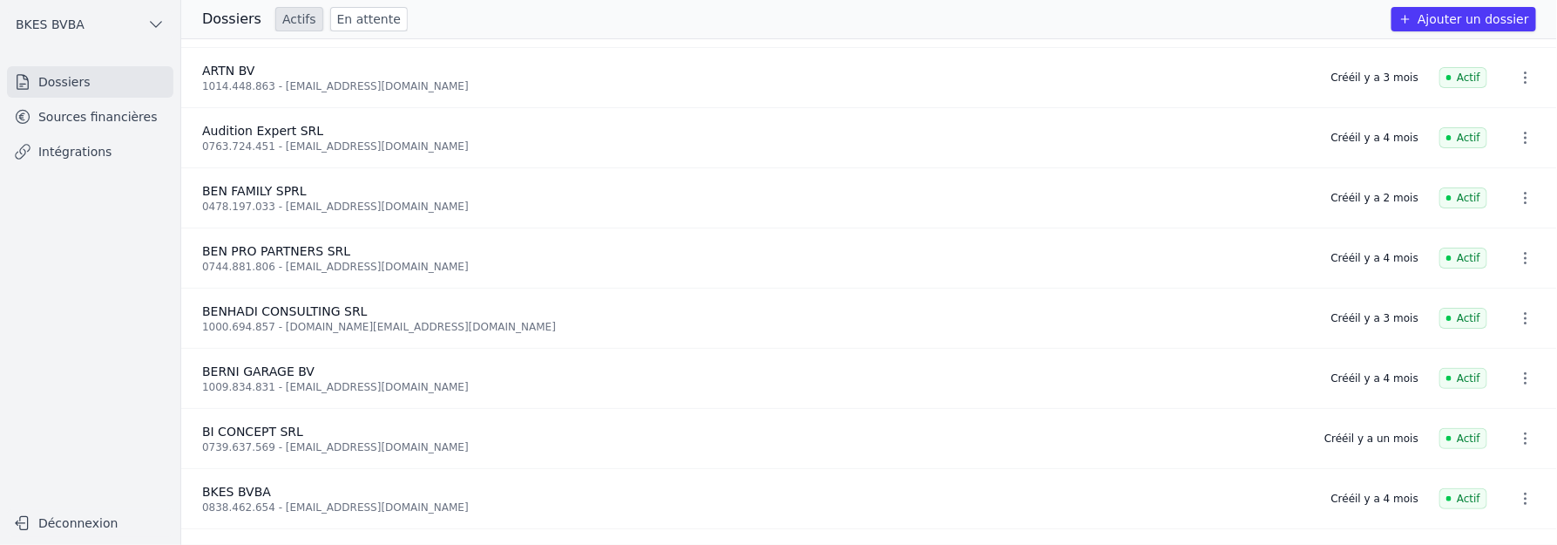
click at [1522, 431] on icon "button" at bounding box center [1525, 438] width 17 height 17
click at [1509, 471] on button "Supprimer" at bounding box center [1493, 472] width 109 height 35
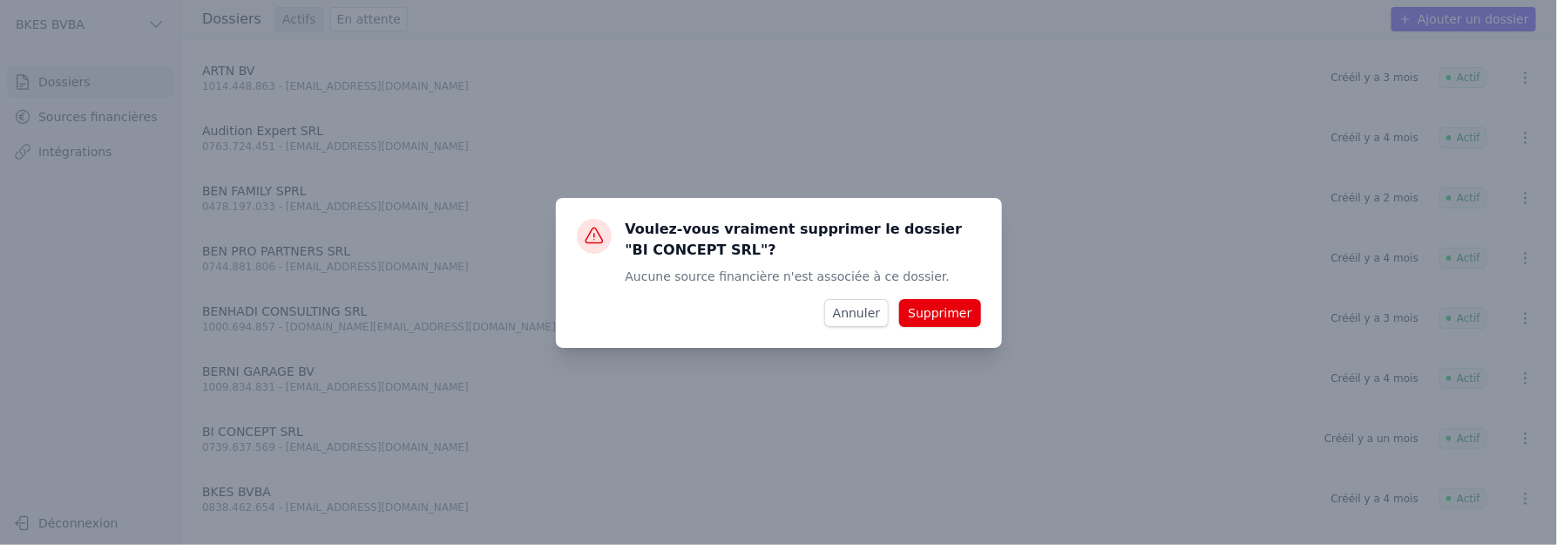
click at [945, 305] on button "Supprimer" at bounding box center [939, 313] width 81 height 28
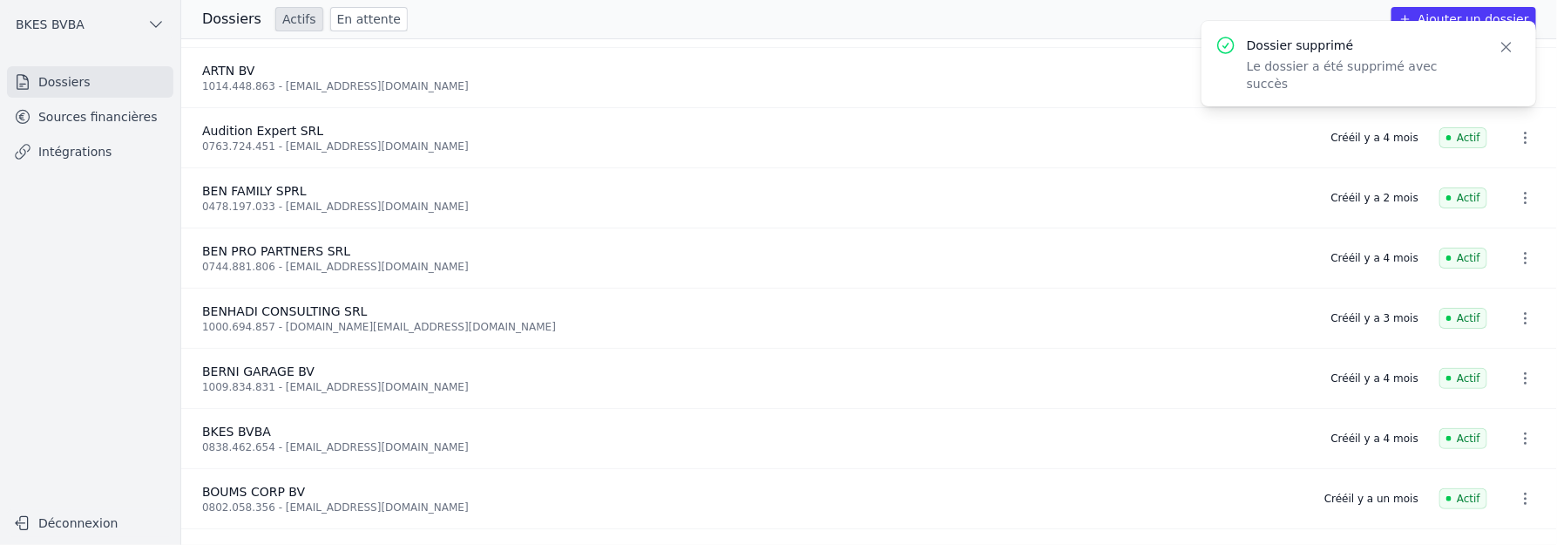
click at [1508, 45] on icon "button" at bounding box center [1506, 47] width 9 height 9
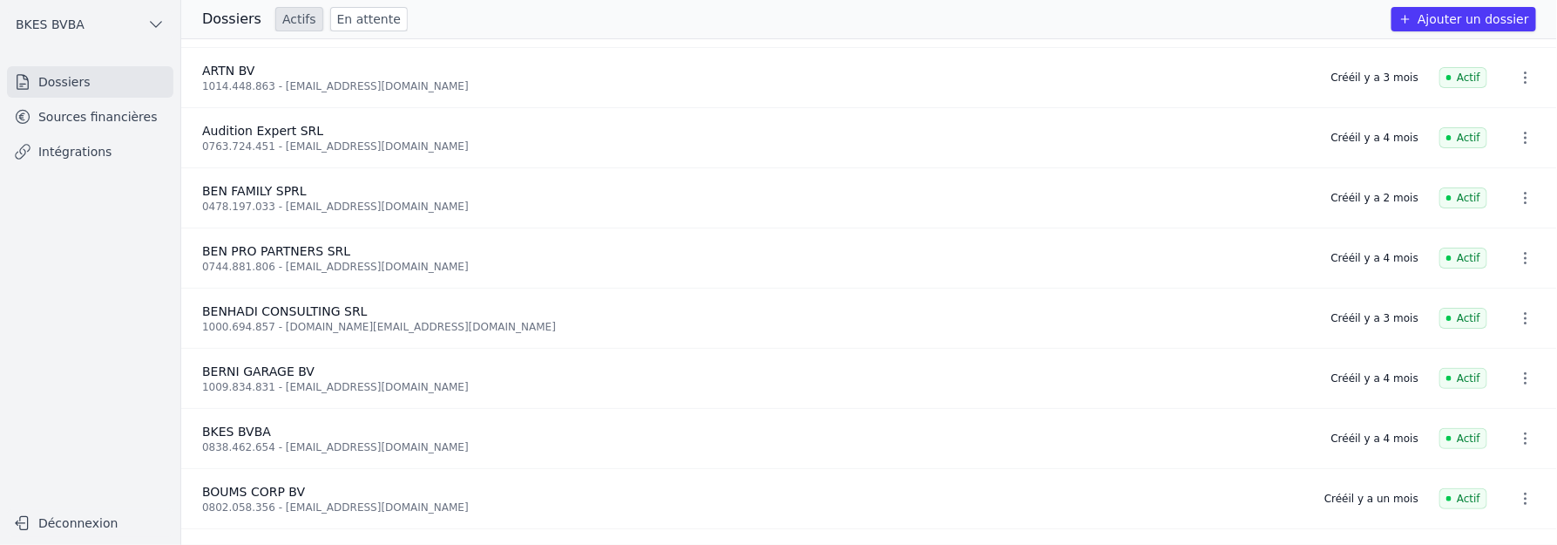
click at [1470, 23] on button "Ajouter un dossier" at bounding box center [1464, 19] width 145 height 24
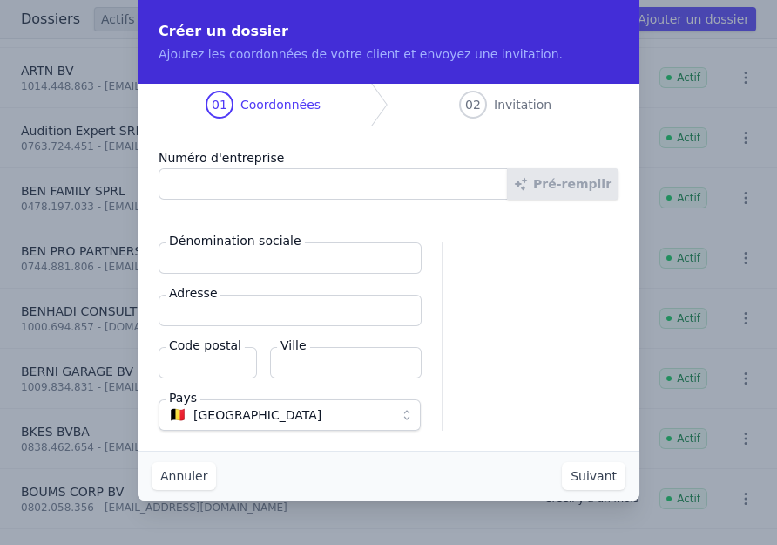
click at [298, 182] on input "Numéro d'entreprise" at bounding box center [333, 183] width 349 height 31
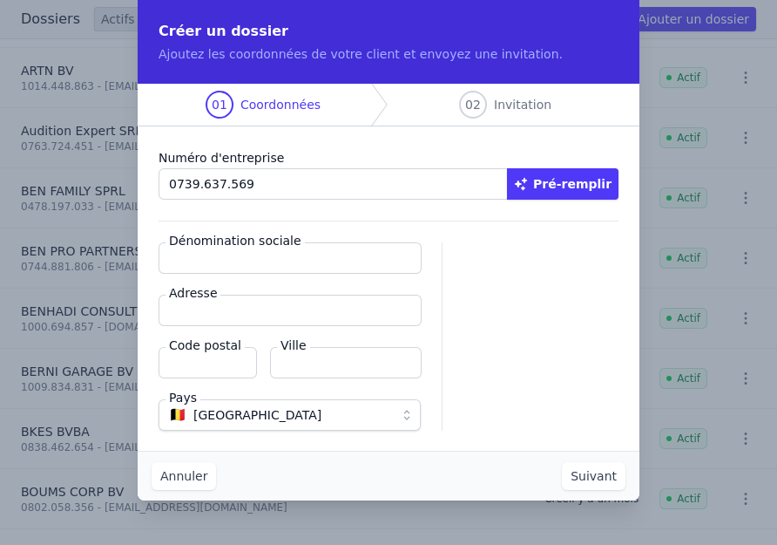
type input "0739.637.569"
click at [568, 180] on button "Pré-remplir" at bounding box center [563, 183] width 112 height 31
type input "BI CONCEPT SRL"
type input "Place Henri Vanhuffel 1"
type input "1081"
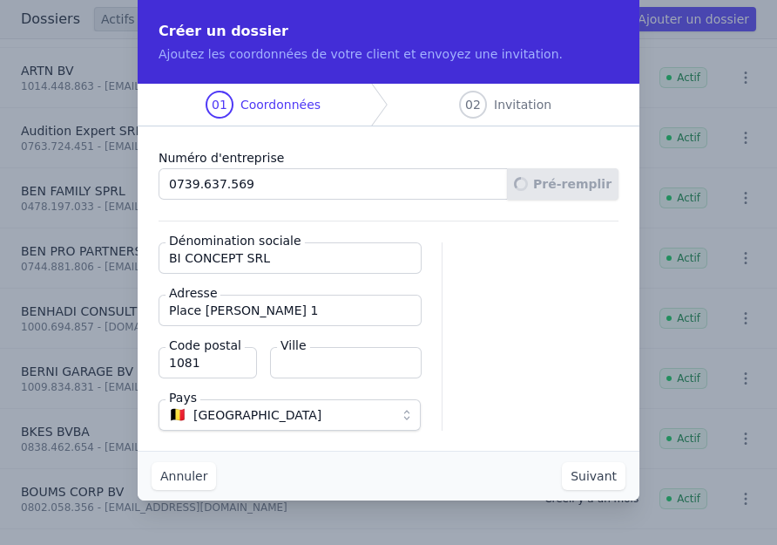
type input "Koekelberg"
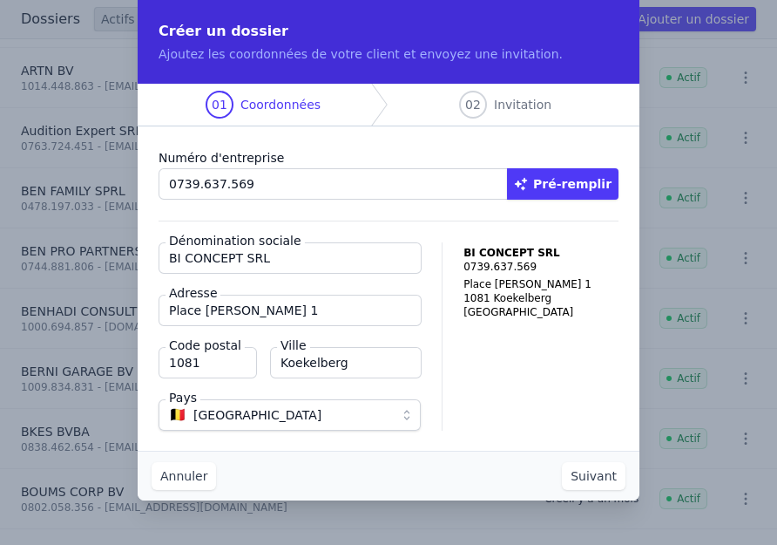
scroll to position [0, 0]
click at [585, 470] on button "Suivant" at bounding box center [594, 476] width 64 height 28
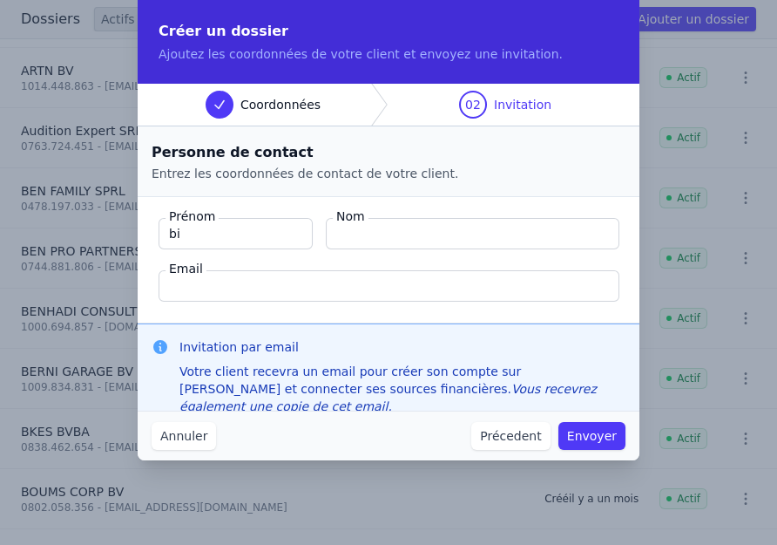
type input "b"
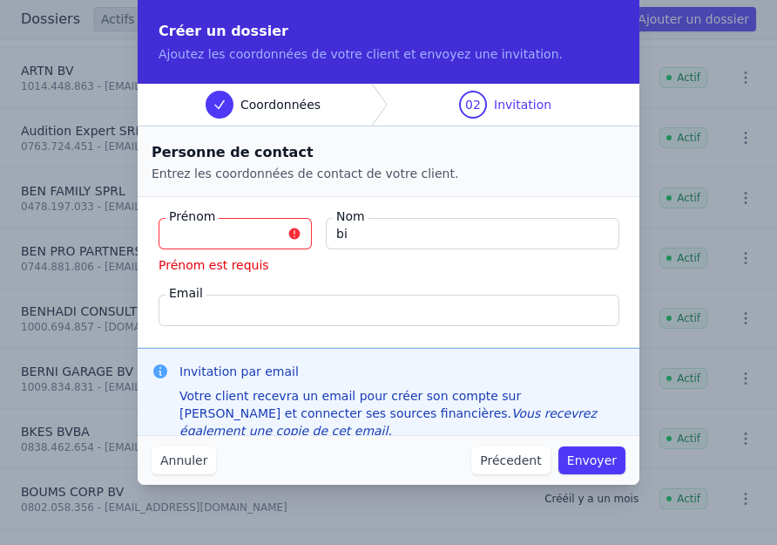
type input "b"
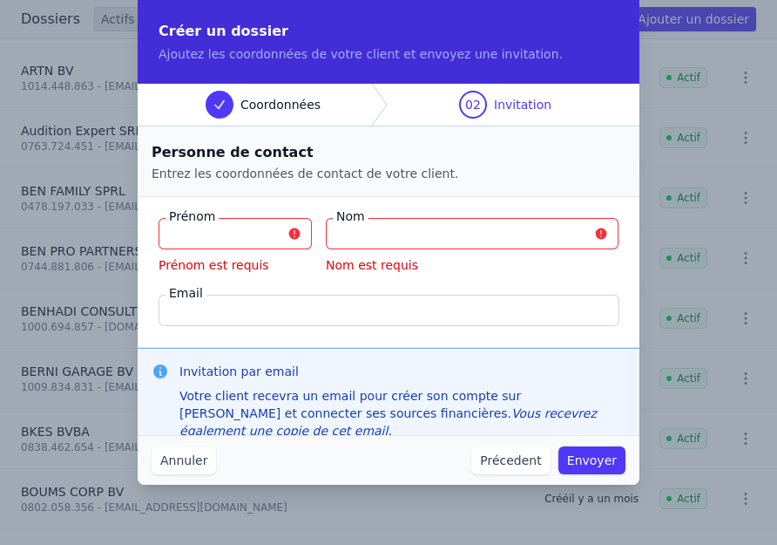
click at [263, 230] on input "Prénom" at bounding box center [235, 233] width 153 height 31
type input "BILAL"
click at [378, 228] on input "Nom" at bounding box center [472, 233] width 293 height 31
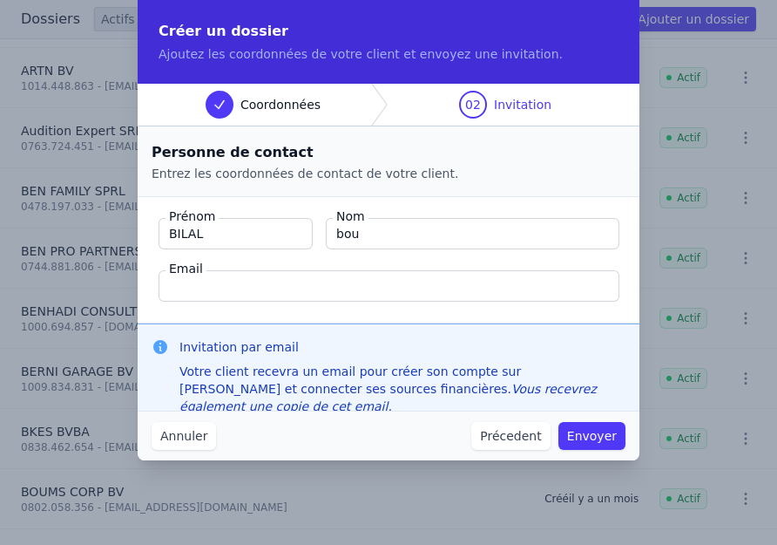
type input "BOUHOUTE"
click at [266, 287] on input "Email" at bounding box center [389, 285] width 461 height 31
type input "BILAL.BCB@HOTMAIL.COM"
click at [588, 429] on button "Envoyer" at bounding box center [592, 436] width 67 height 28
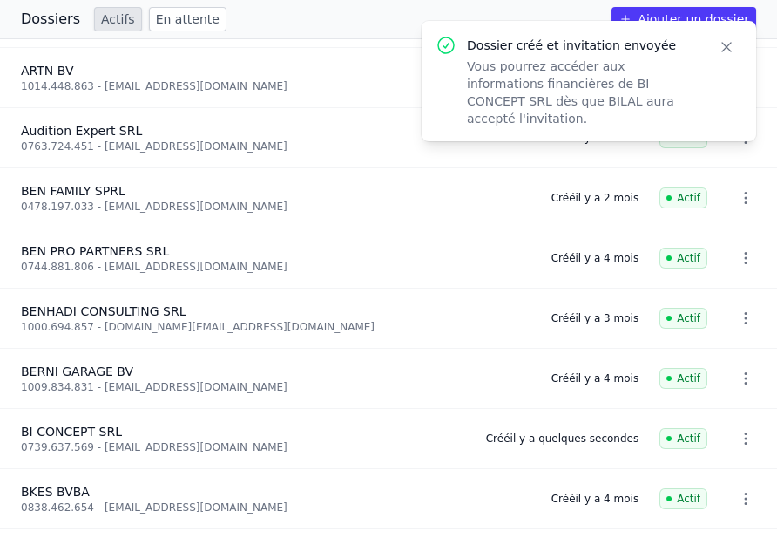
click at [723, 48] on icon "button" at bounding box center [726, 46] width 17 height 17
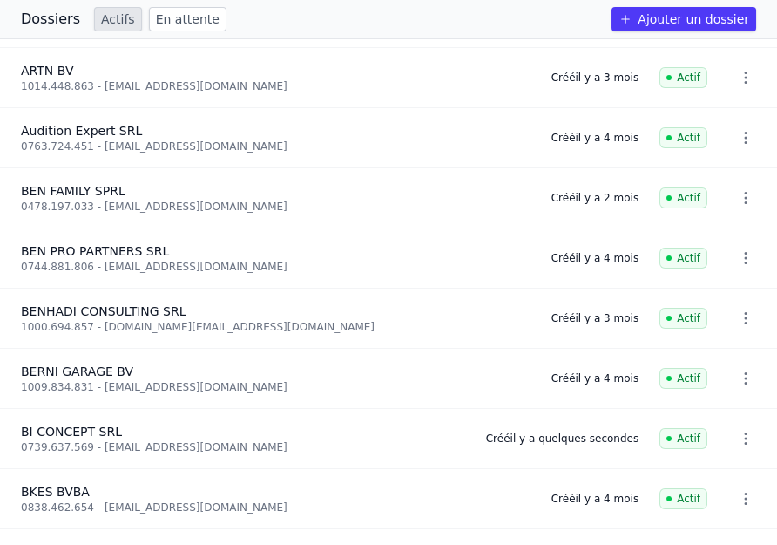
click at [738, 432] on icon "button" at bounding box center [745, 438] width 17 height 17
click at [738, 432] on div at bounding box center [388, 272] width 777 height 545
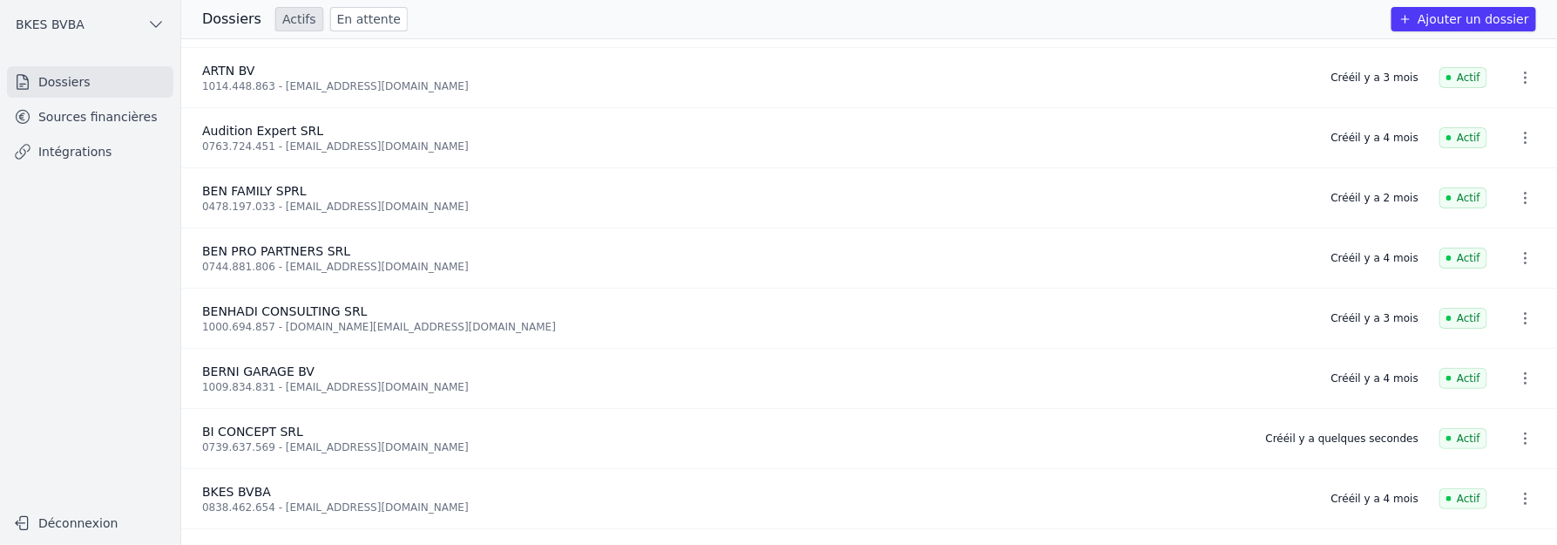
click at [81, 121] on link "Sources financières" at bounding box center [90, 116] width 166 height 31
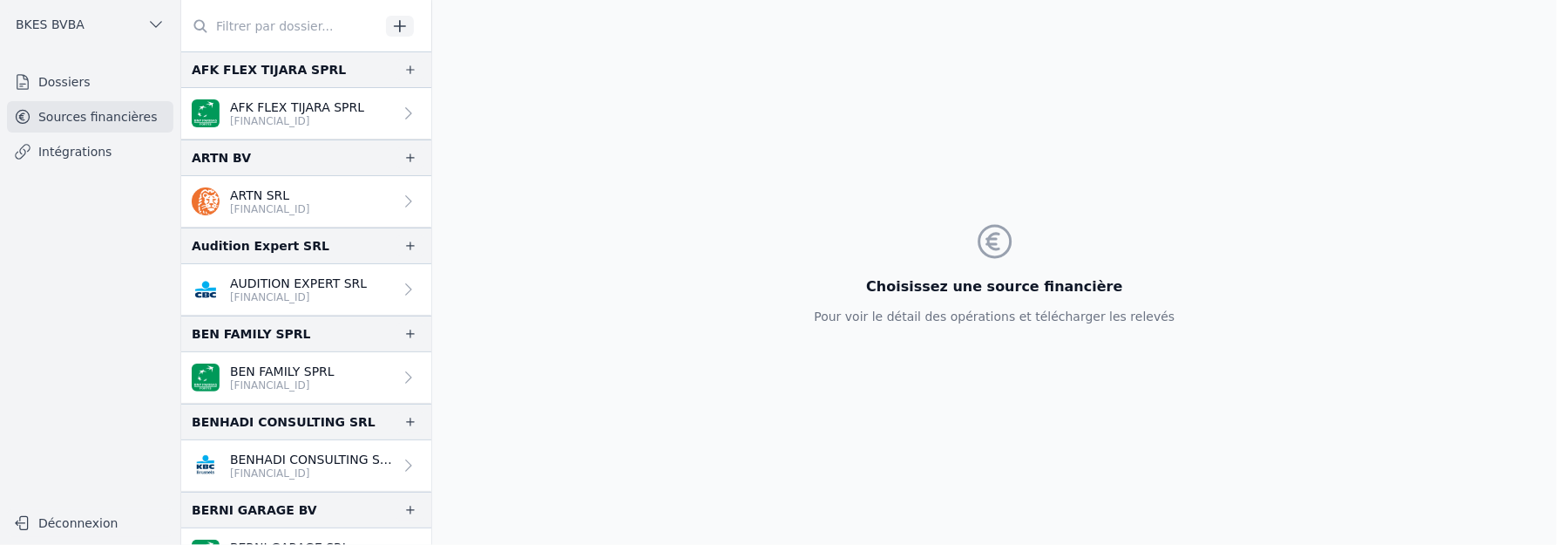
click at [76, 85] on link "Dossiers" at bounding box center [90, 81] width 166 height 31
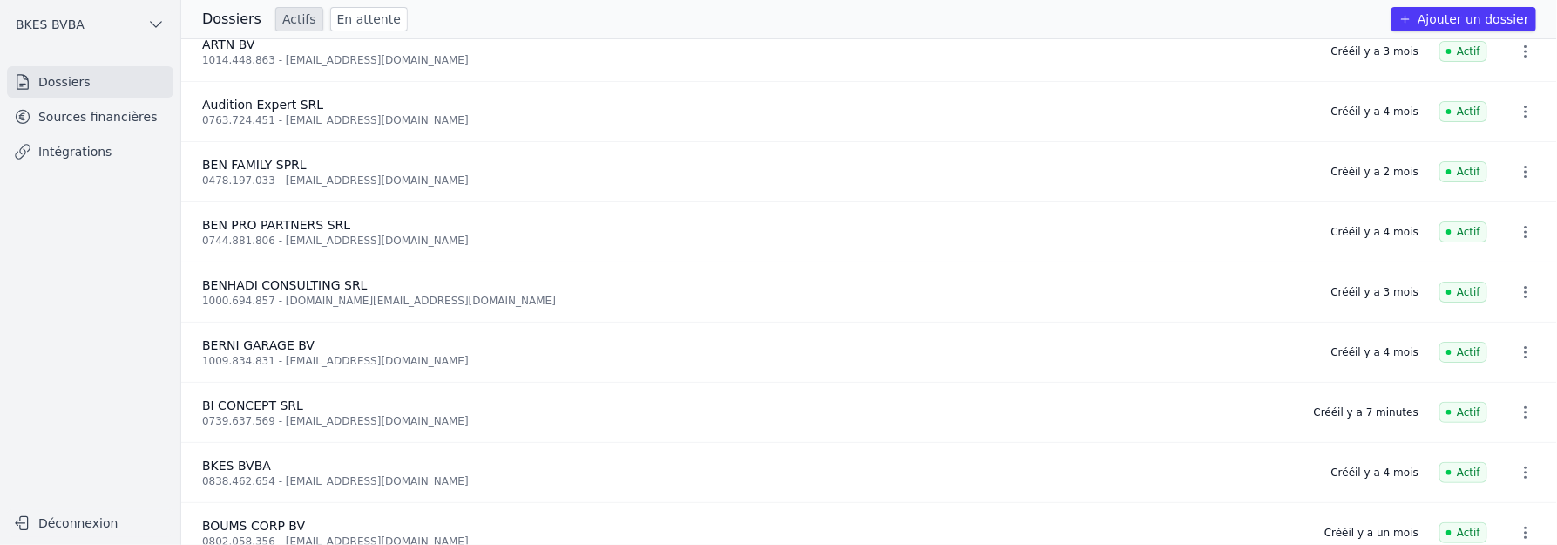
scroll to position [105, 0]
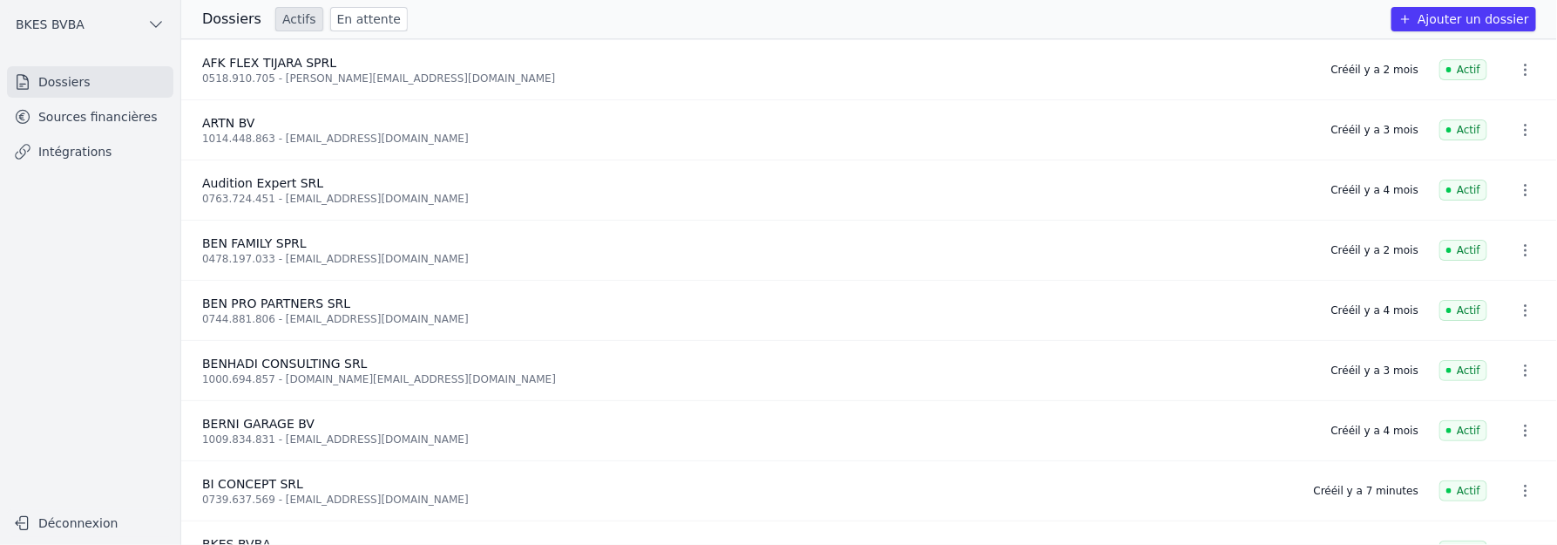
click at [125, 113] on link "Sources financières" at bounding box center [90, 116] width 166 height 31
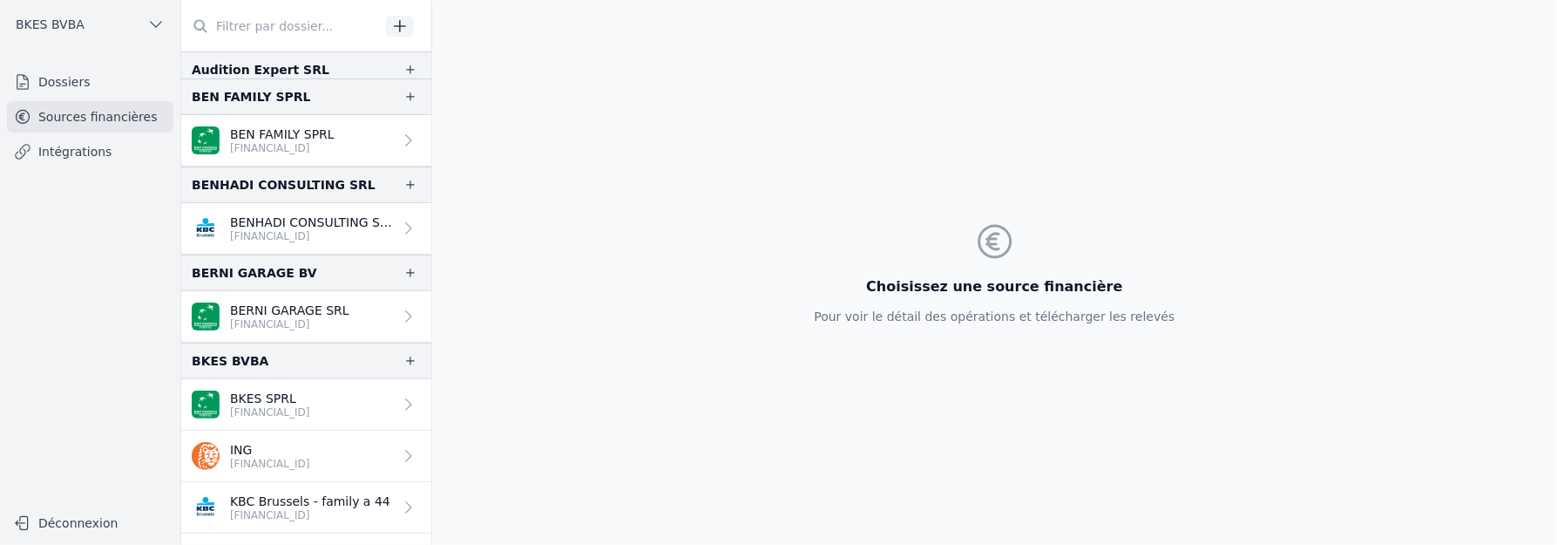
scroll to position [342, 0]
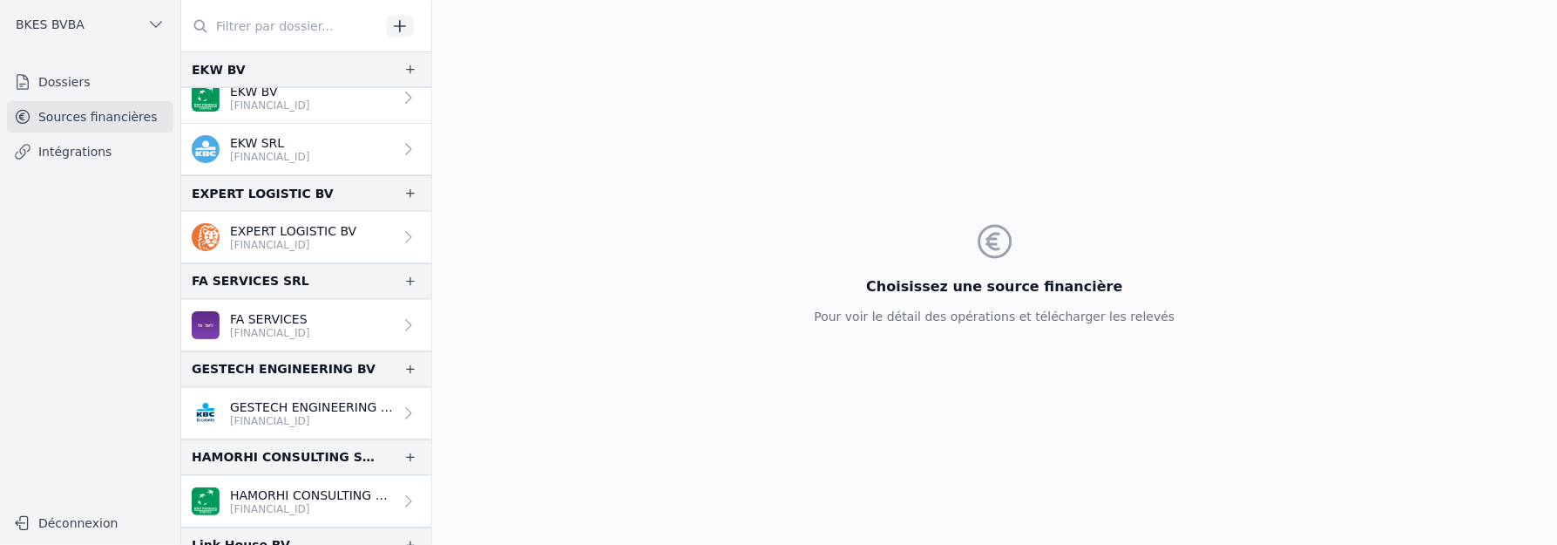
scroll to position [1346, 0]
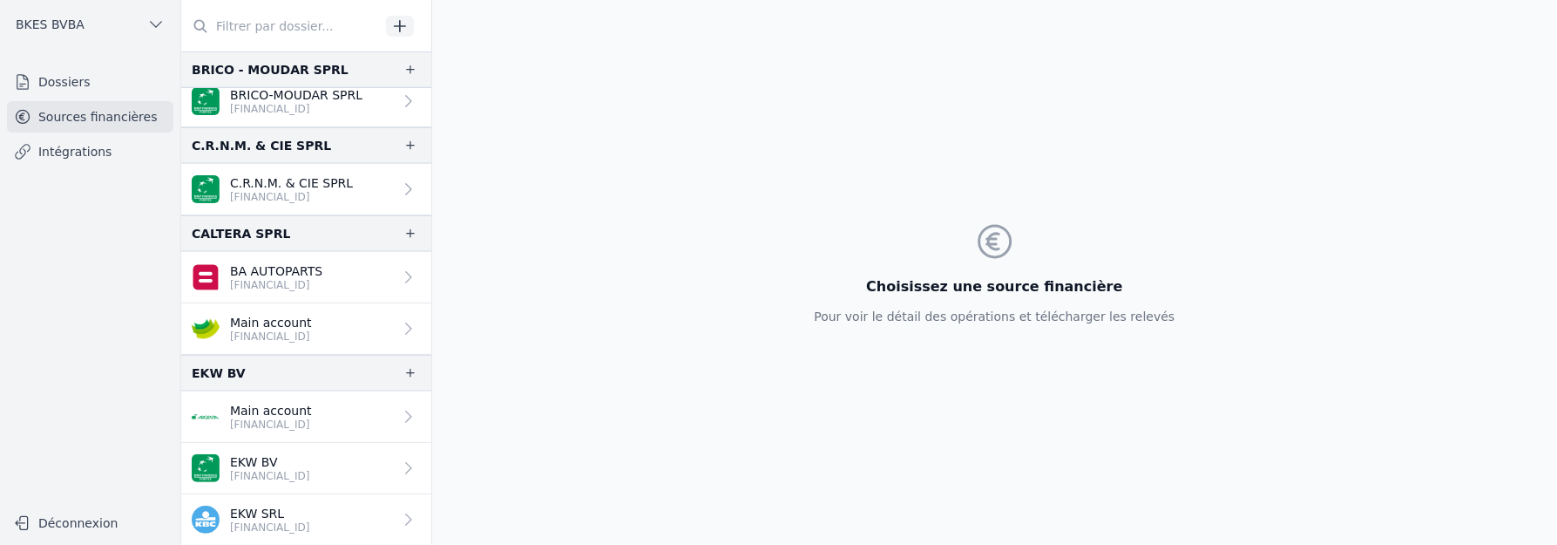
scroll to position [1029, 0]
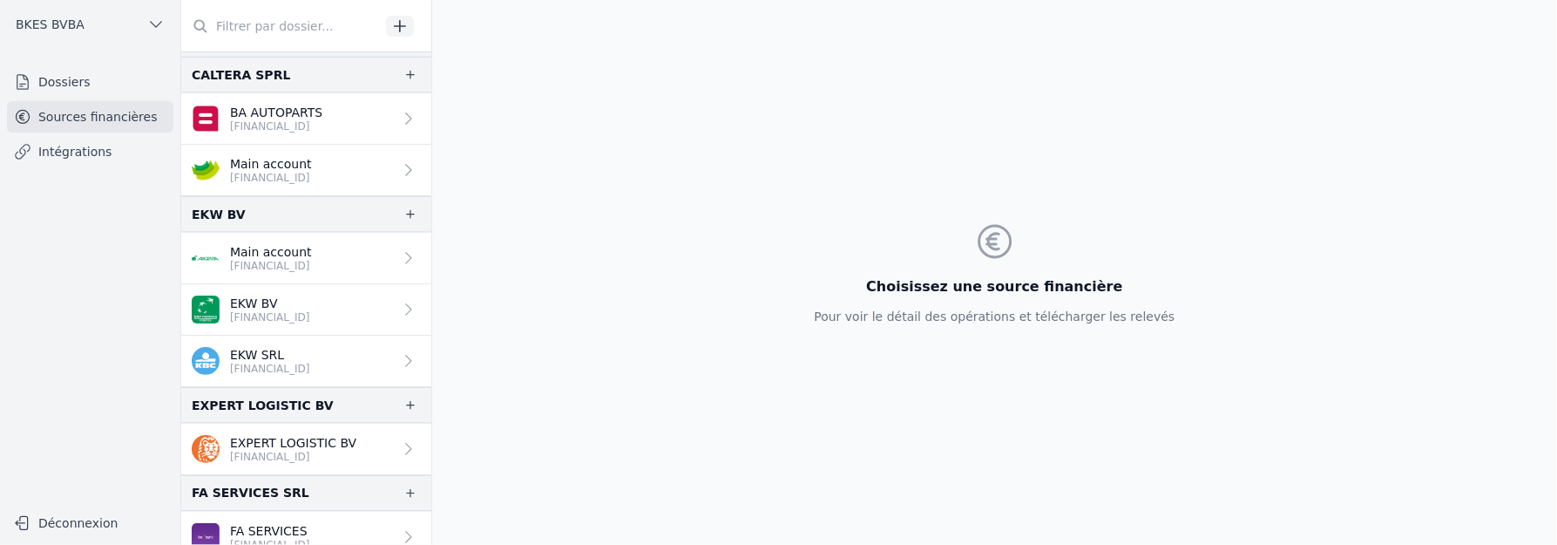
click at [79, 83] on link "Dossiers" at bounding box center [90, 81] width 166 height 31
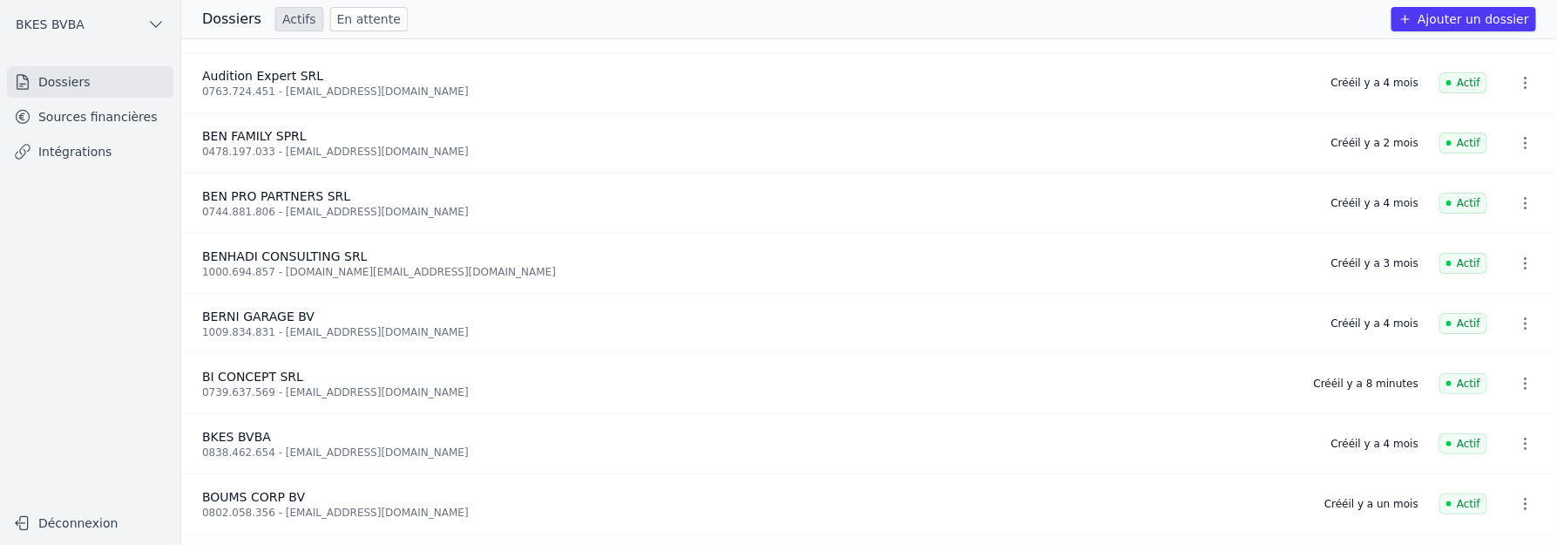
scroll to position [211, 0]
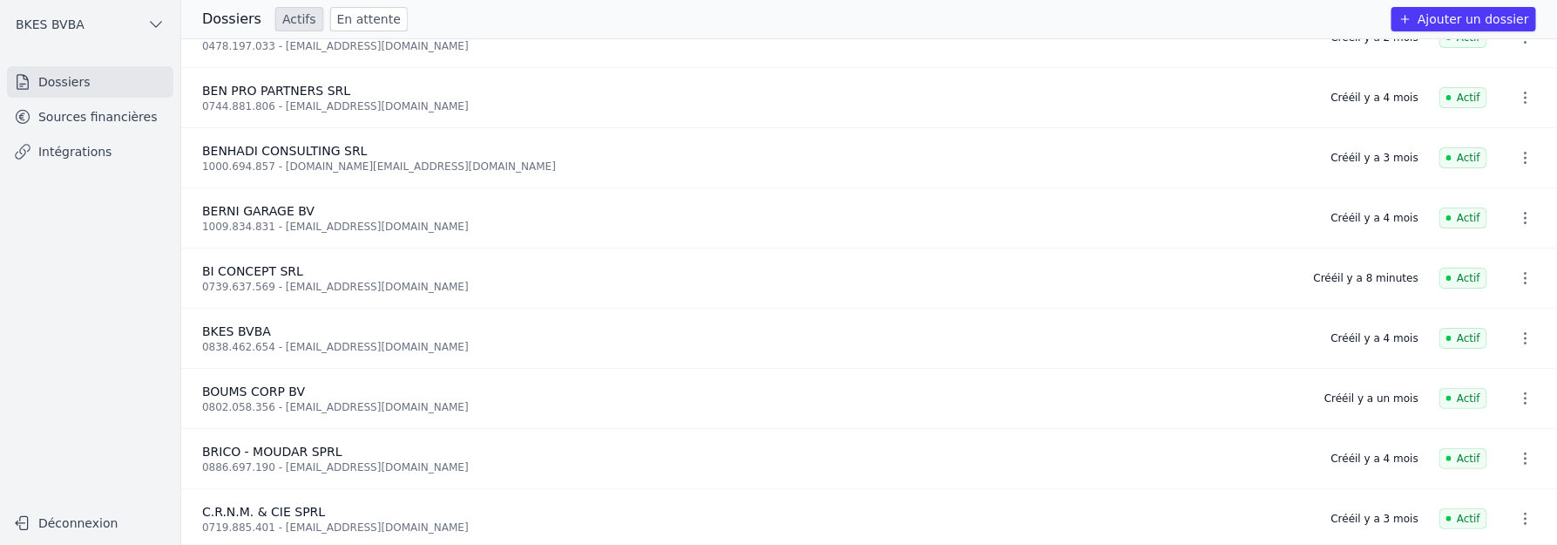
click at [1520, 271] on icon "button" at bounding box center [1525, 277] width 17 height 17
click at [1379, 263] on div at bounding box center [778, 272] width 1557 height 545
click at [1447, 275] on circle at bounding box center [1449, 277] width 5 height 5
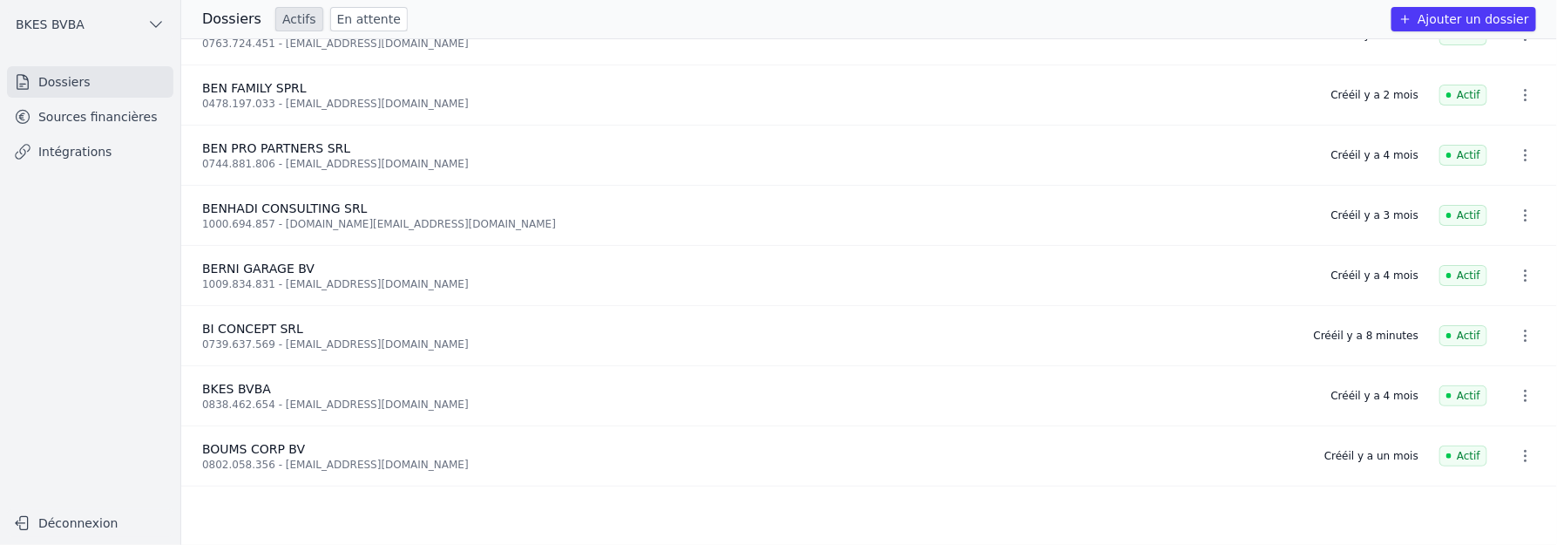
scroll to position [0, 0]
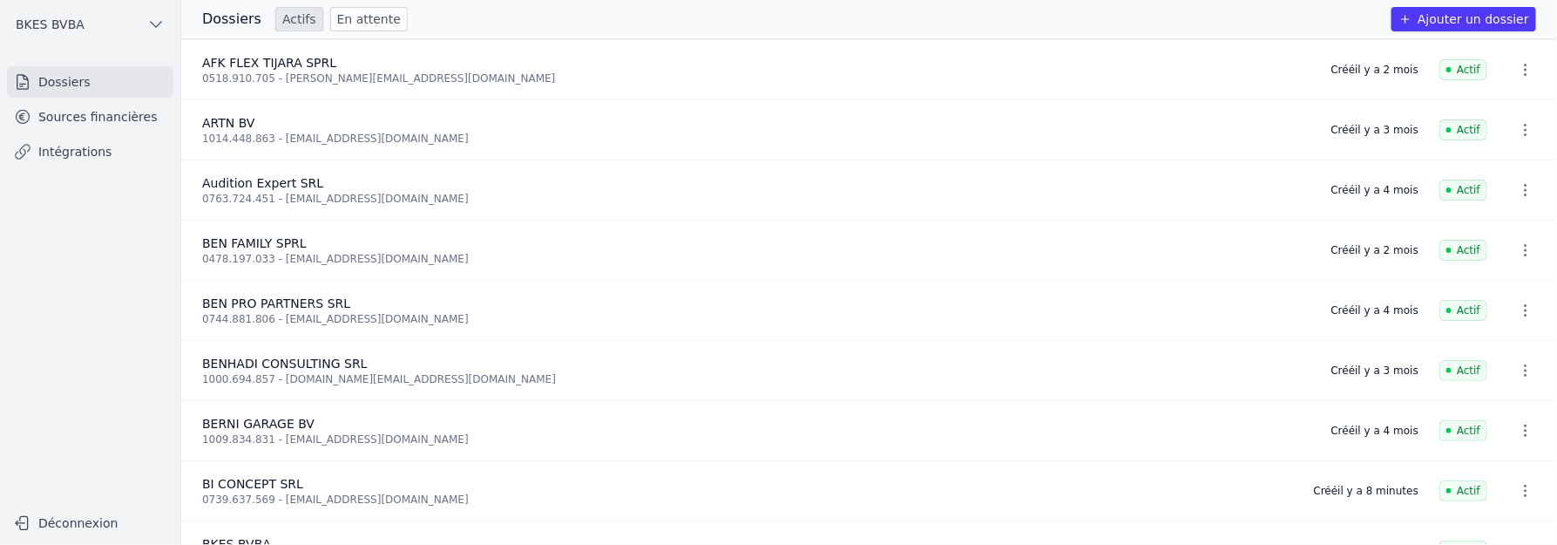
click at [85, 105] on link "Sources financières" at bounding box center [90, 116] width 166 height 31
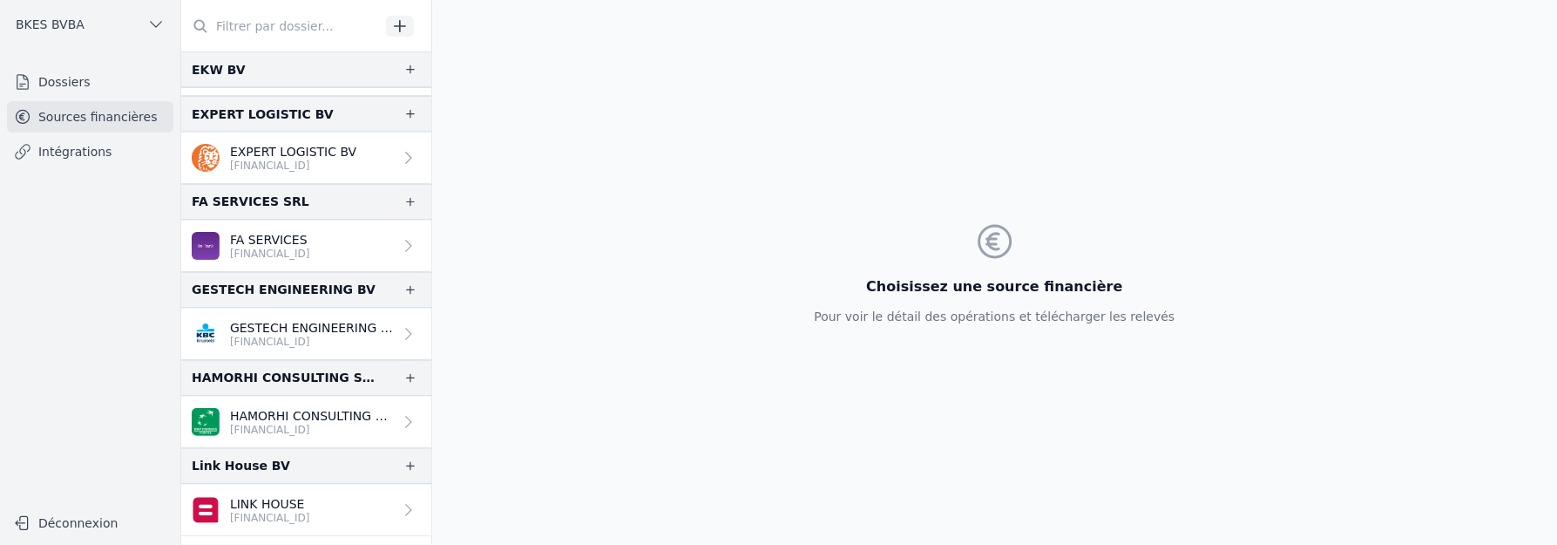
scroll to position [1400, 0]
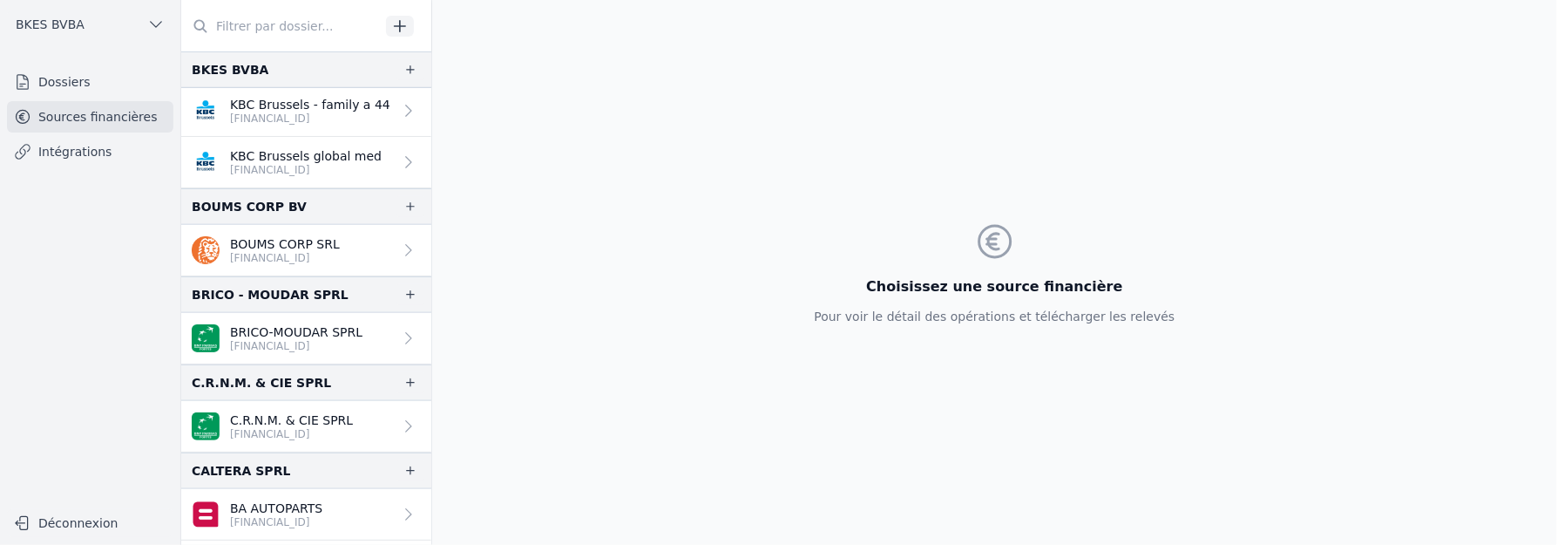
scroll to position [765, 0]
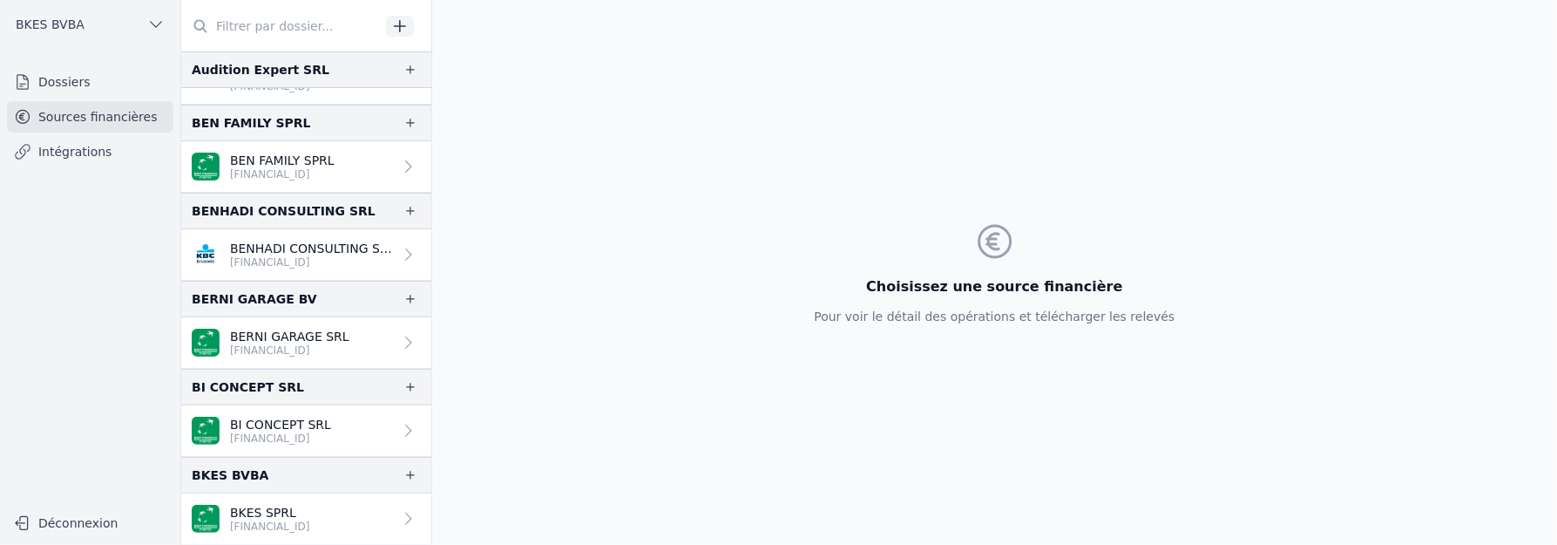
scroll to position [290, 0]
